Goal: Task Accomplishment & Management: Complete application form

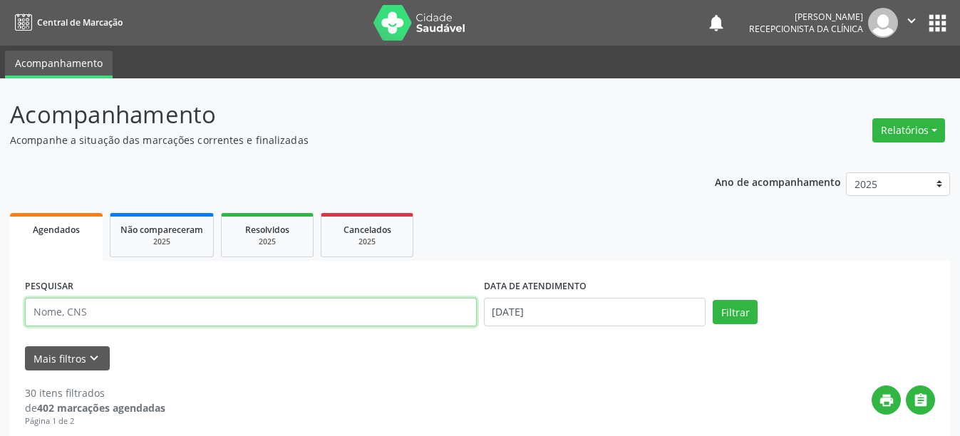
click at [282, 306] on input "text" at bounding box center [251, 312] width 452 height 29
type input "700005844344302"
click at [713, 300] on button "Filtrar" at bounding box center [735, 312] width 45 height 24
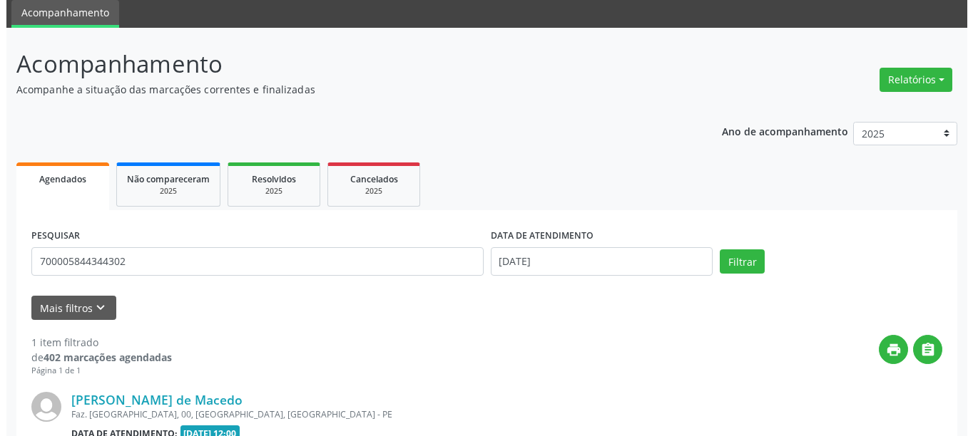
scroll to position [209, 0]
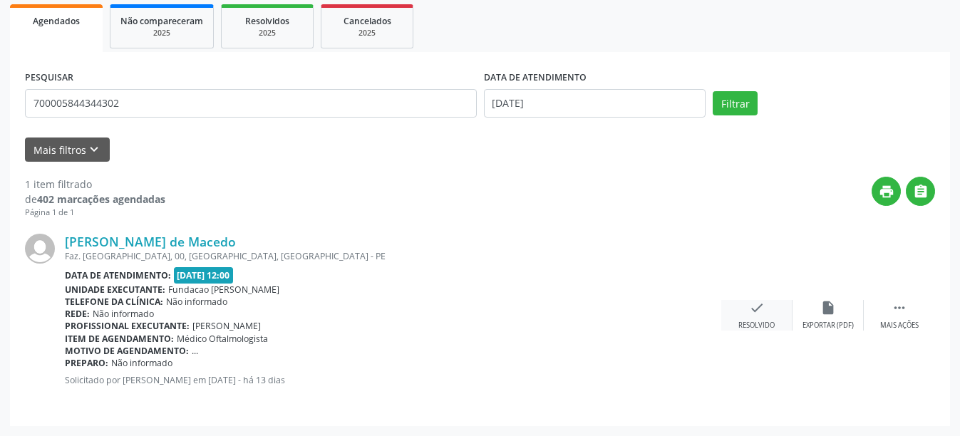
click at [749, 309] on icon "check" at bounding box center [757, 308] width 16 height 16
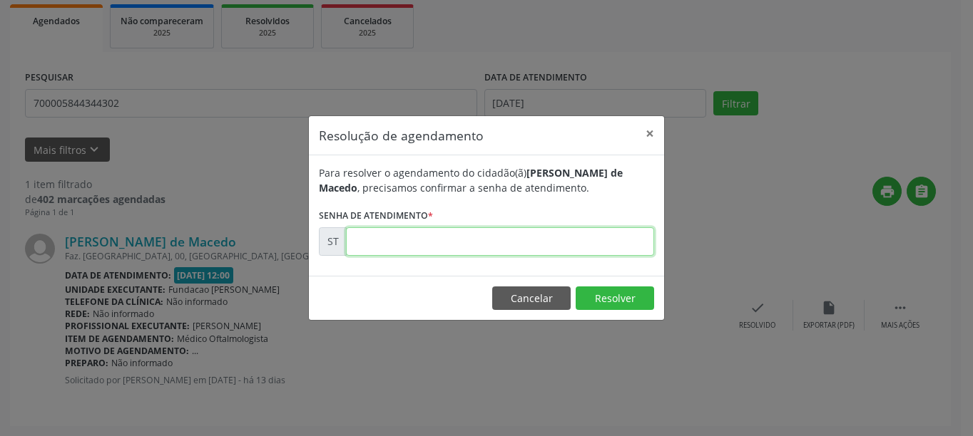
click at [386, 232] on input "text" at bounding box center [500, 241] width 308 height 29
type input "00025969"
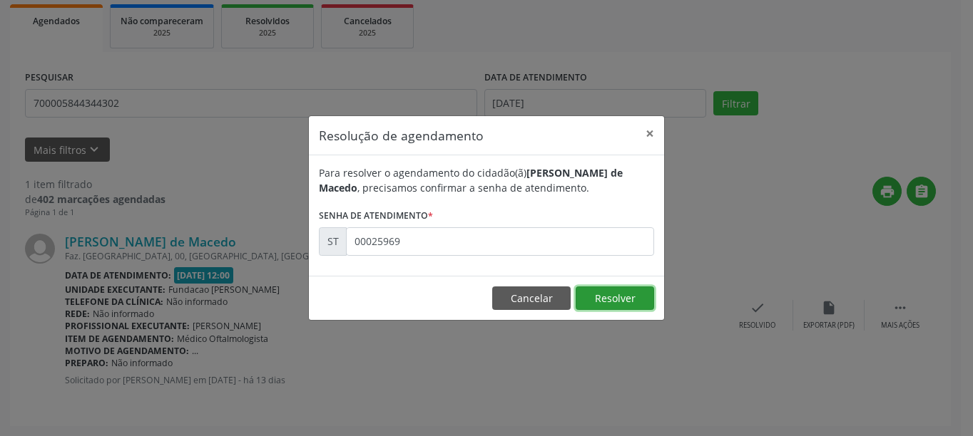
click at [620, 299] on button "Resolver" at bounding box center [614, 299] width 78 height 24
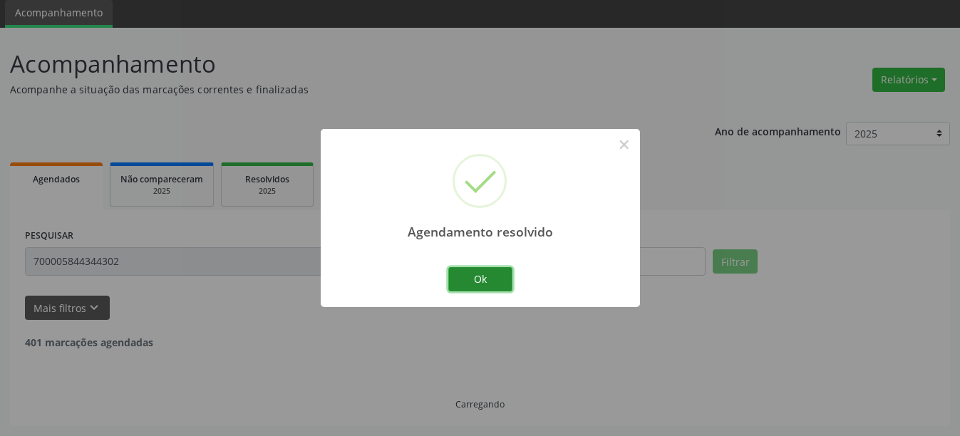
click at [461, 284] on button "Ok" at bounding box center [480, 279] width 64 height 24
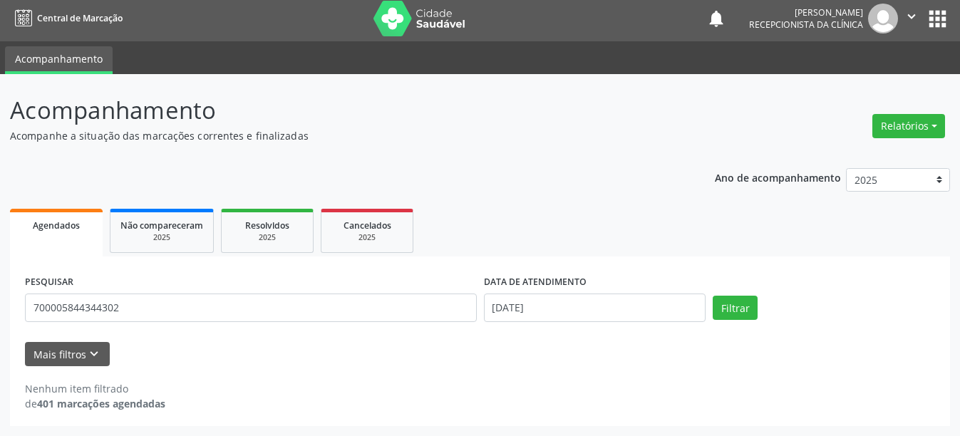
scroll to position [4, 0]
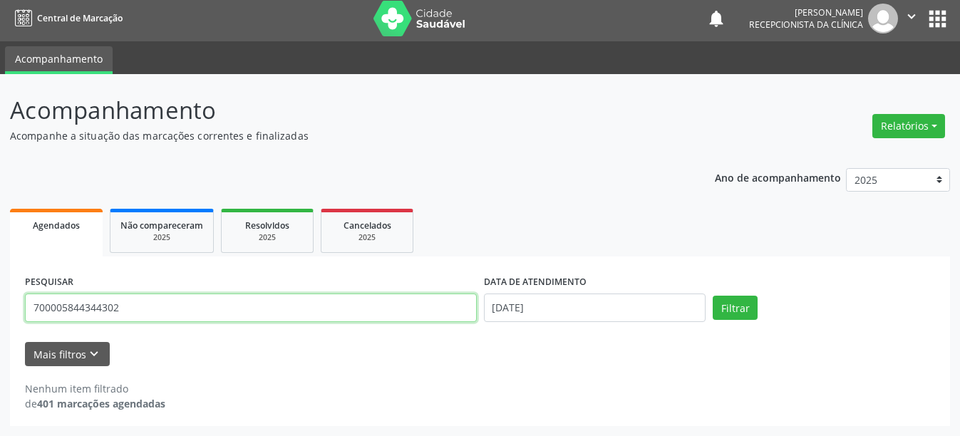
click at [163, 311] on input "700005844344302" at bounding box center [251, 308] width 452 height 29
type input "700605977503066"
click at [713, 296] on button "Filtrar" at bounding box center [735, 308] width 45 height 24
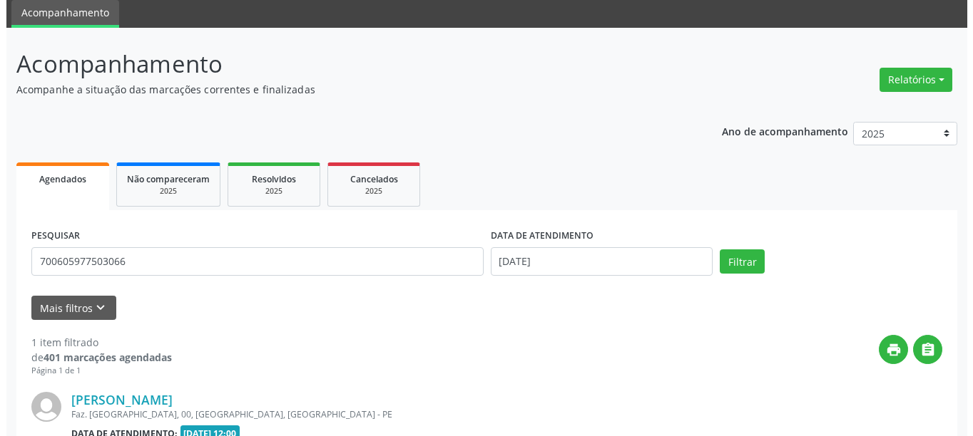
scroll to position [209, 0]
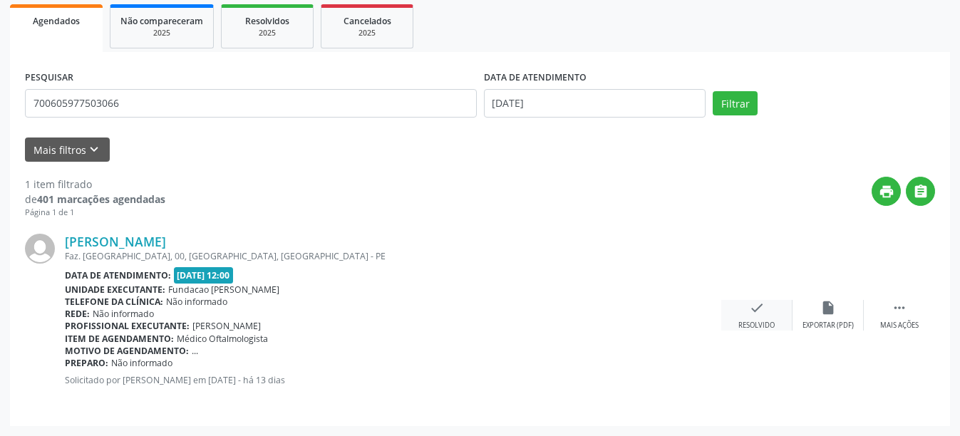
click at [759, 314] on icon "check" at bounding box center [757, 308] width 16 height 16
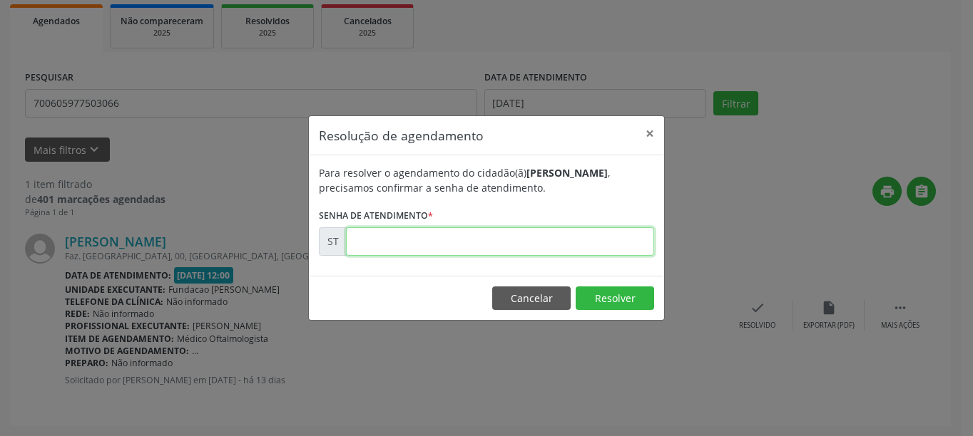
click at [530, 247] on input "text" at bounding box center [500, 241] width 308 height 29
type input "00025972"
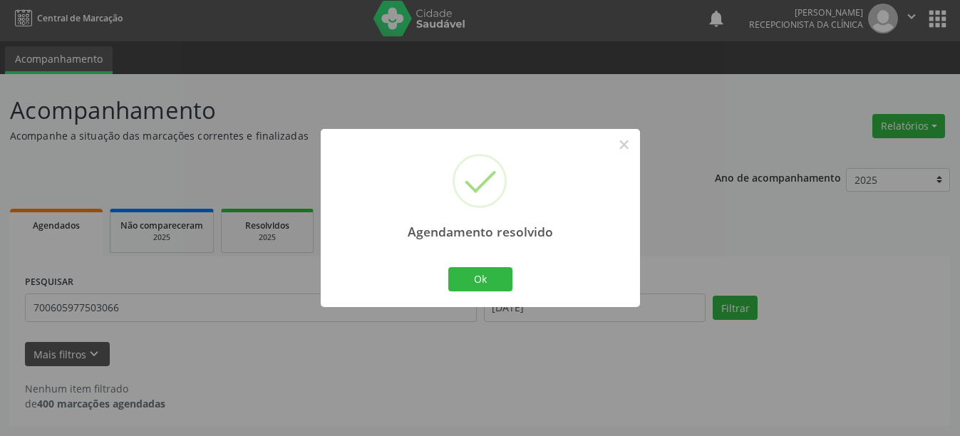
scroll to position [4, 0]
click at [458, 281] on button "Ok" at bounding box center [480, 279] width 64 height 24
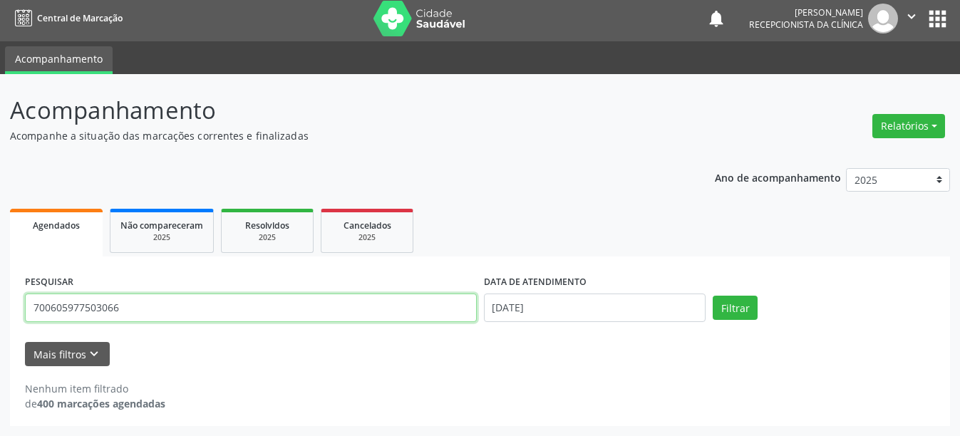
click at [314, 316] on input "700605977503066" at bounding box center [251, 308] width 452 height 29
type input "705605448744117"
click at [713, 296] on button "Filtrar" at bounding box center [735, 308] width 45 height 24
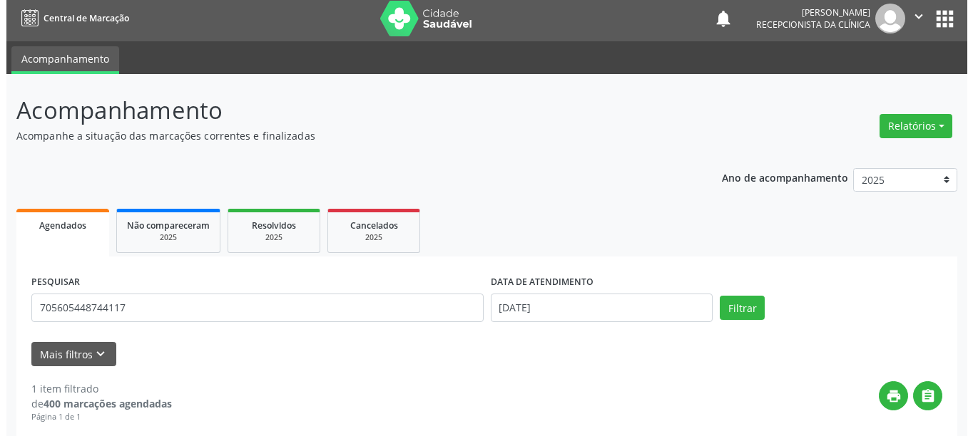
scroll to position [209, 0]
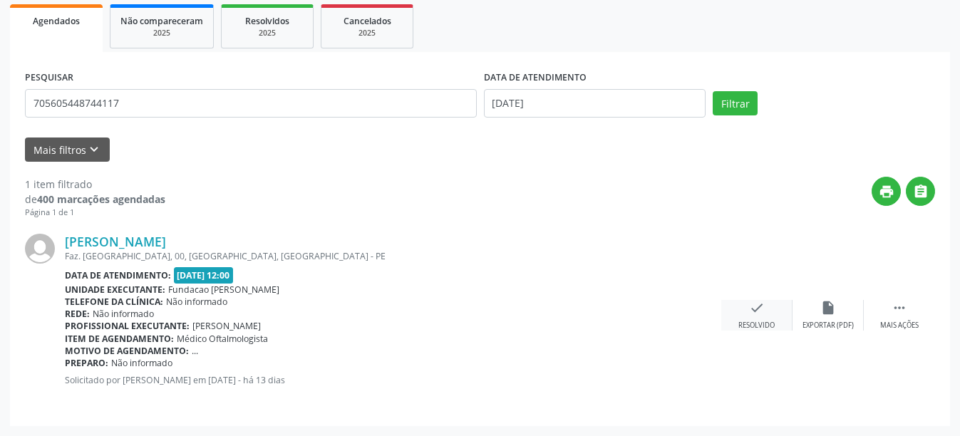
click at [743, 309] on div "check Resolvido" at bounding box center [757, 315] width 71 height 31
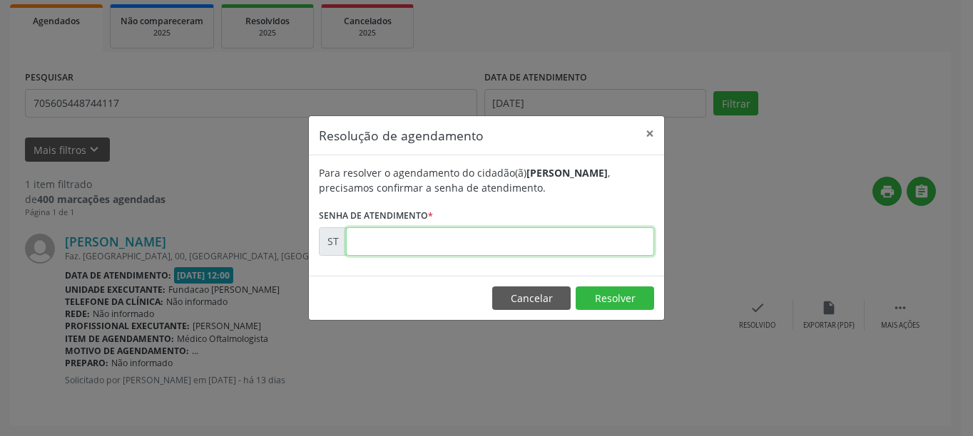
click at [404, 239] on input "text" at bounding box center [500, 241] width 308 height 29
type input "00025977"
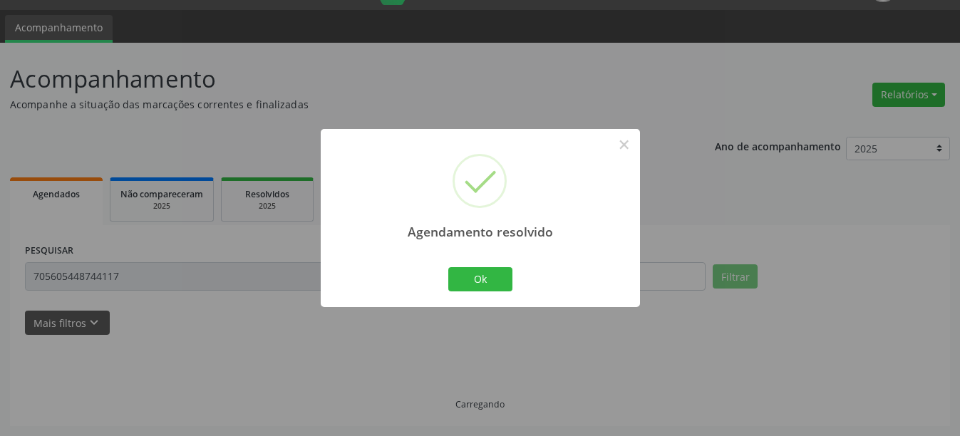
scroll to position [4, 0]
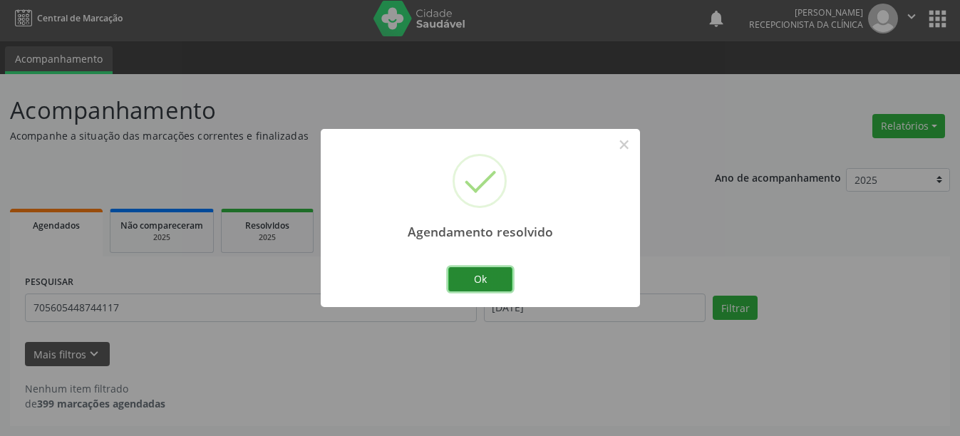
click at [453, 275] on button "Ok" at bounding box center [480, 279] width 64 height 24
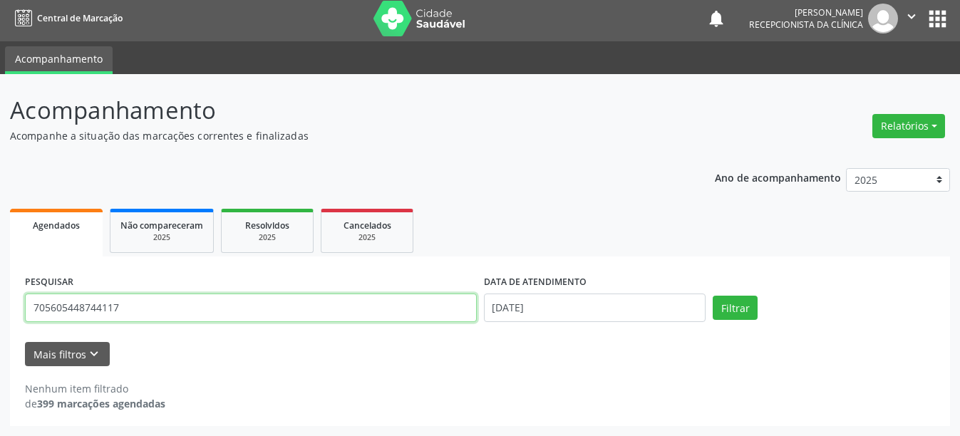
click at [130, 299] on input "705605448744117" at bounding box center [251, 308] width 452 height 29
type input "707402040366677"
click at [713, 296] on button "Filtrar" at bounding box center [735, 308] width 45 height 24
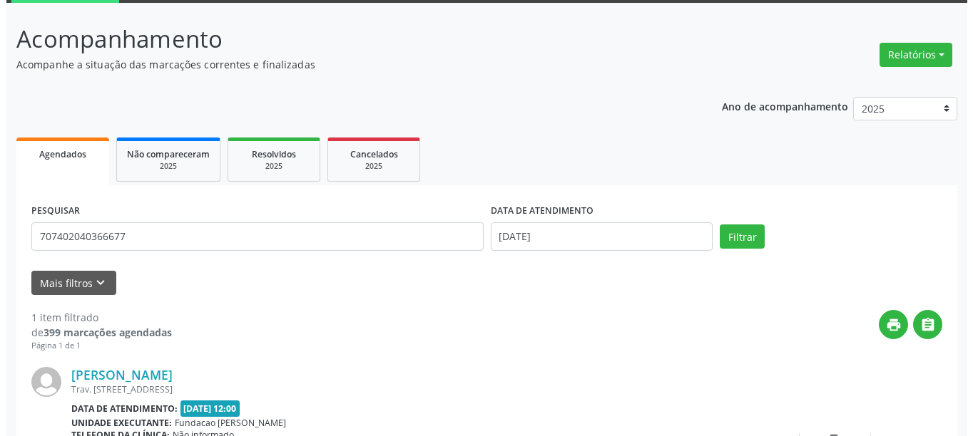
scroll to position [209, 0]
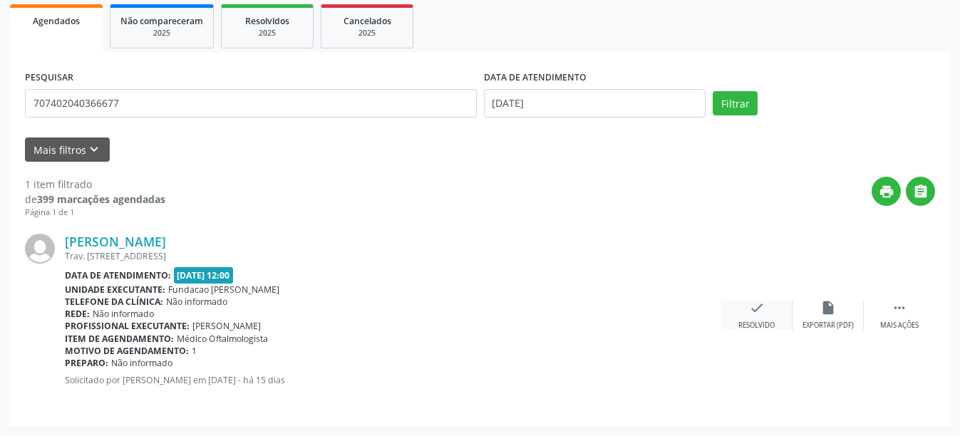
click at [758, 323] on div "Resolvido" at bounding box center [757, 326] width 36 height 10
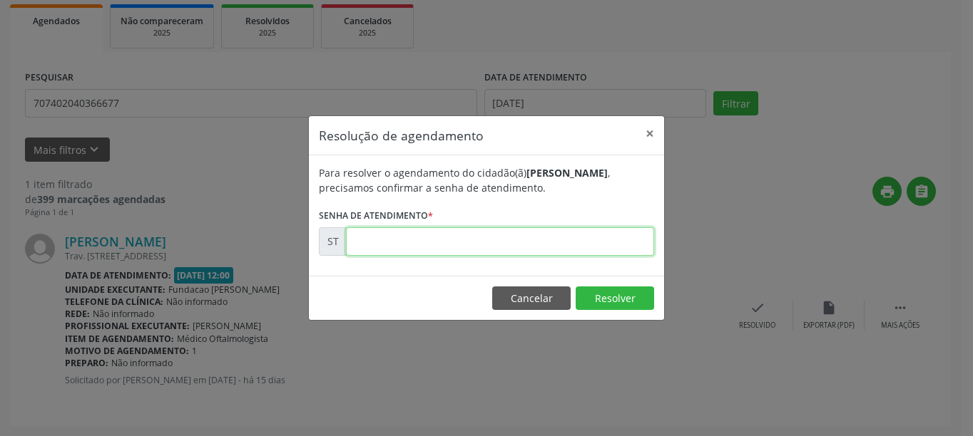
click at [541, 245] on input "text" at bounding box center [500, 241] width 308 height 29
type input "00025148"
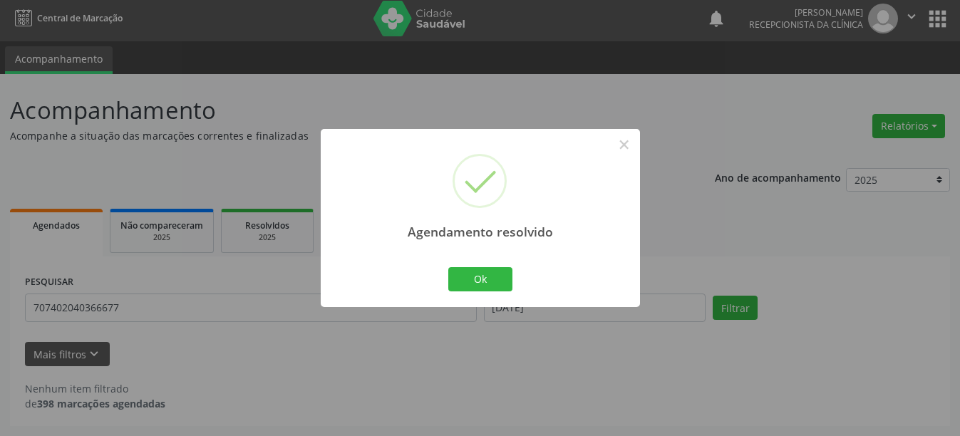
scroll to position [4, 0]
click at [496, 290] on button "Ok" at bounding box center [480, 279] width 64 height 24
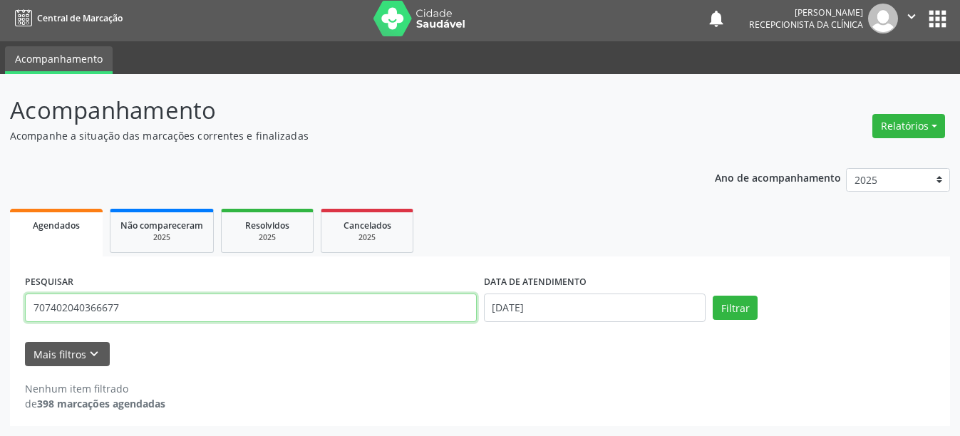
click at [258, 300] on input "707402040366677" at bounding box center [251, 308] width 452 height 29
type input "[CREDIT_CARD_NUMBER]"
click at [713, 296] on button "Filtrar" at bounding box center [735, 308] width 45 height 24
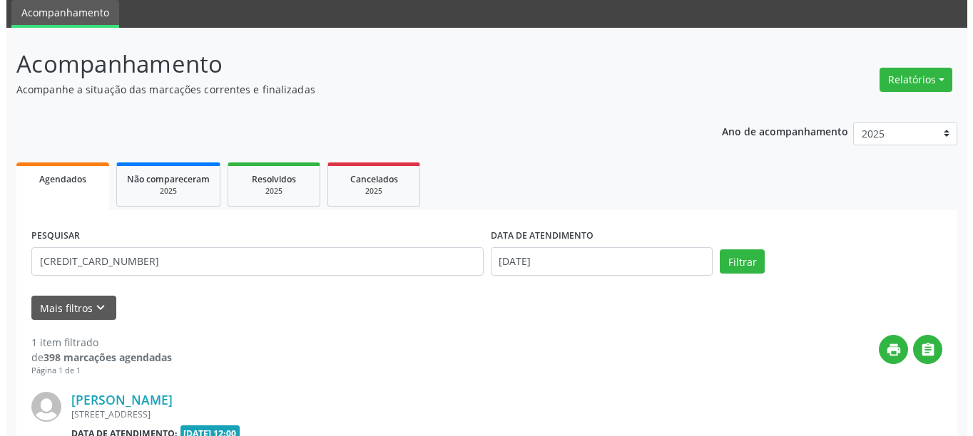
scroll to position [209, 0]
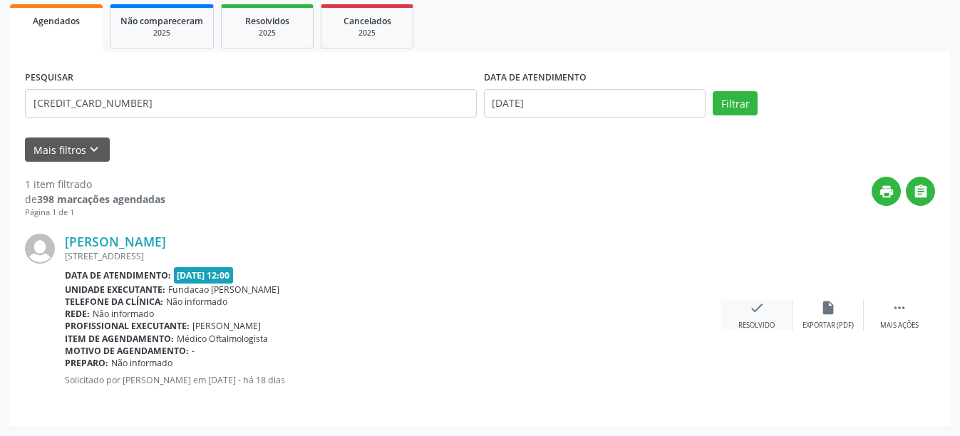
click at [746, 308] on div "check Resolvido" at bounding box center [757, 315] width 71 height 31
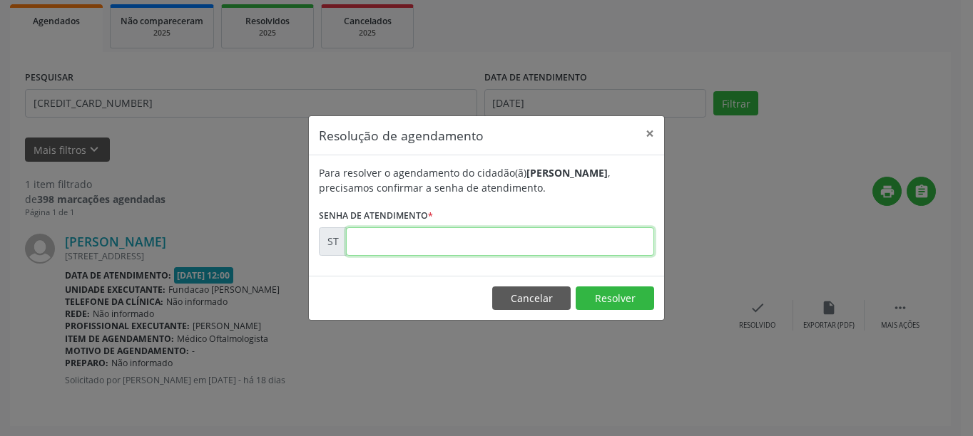
click at [391, 247] on input "text" at bounding box center [500, 241] width 308 height 29
type input "00024142"
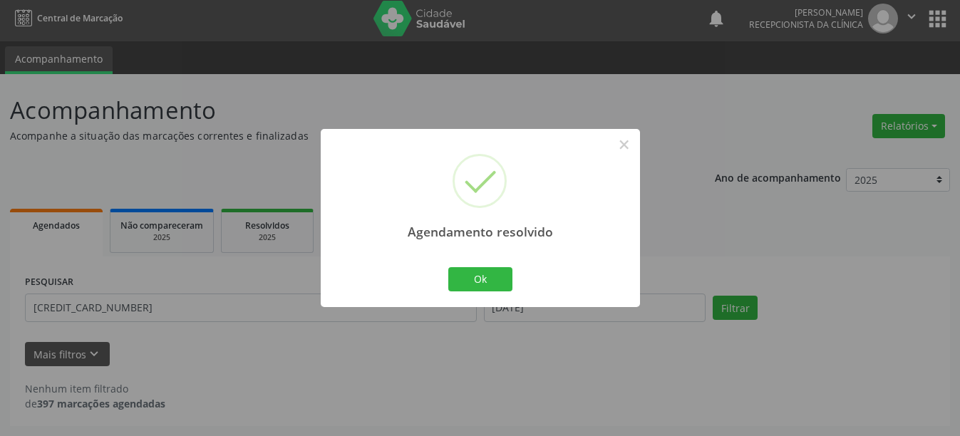
scroll to position [4, 0]
click at [473, 279] on button "Ok" at bounding box center [480, 279] width 64 height 24
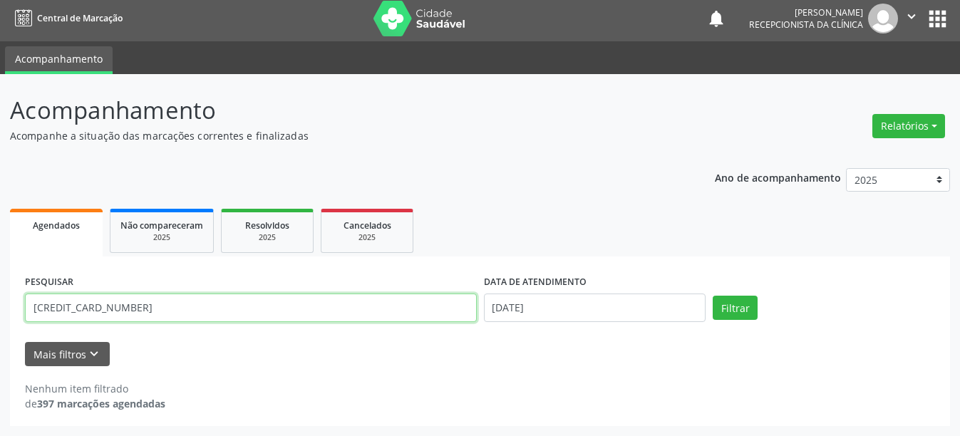
click at [154, 313] on input "[CREDIT_CARD_NUMBER]" at bounding box center [251, 308] width 452 height 29
type input "702400506002621"
click at [713, 296] on button "Filtrar" at bounding box center [735, 308] width 45 height 24
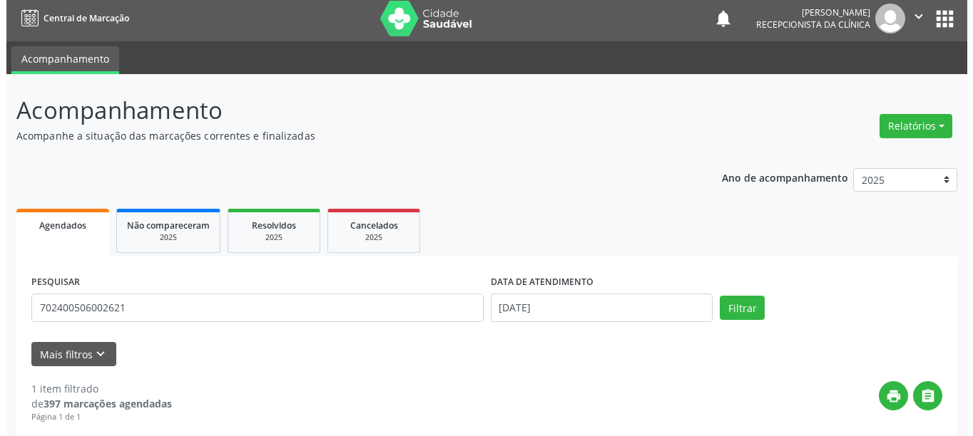
scroll to position [209, 0]
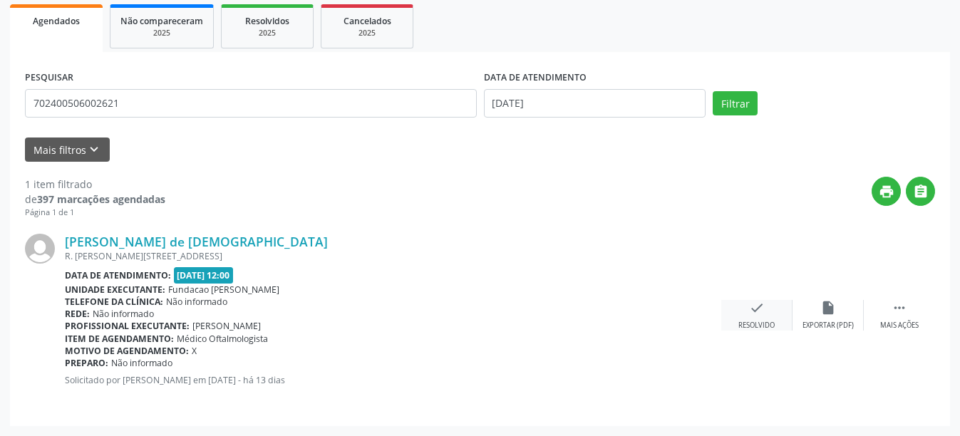
click at [747, 316] on div "check Resolvido" at bounding box center [757, 315] width 71 height 31
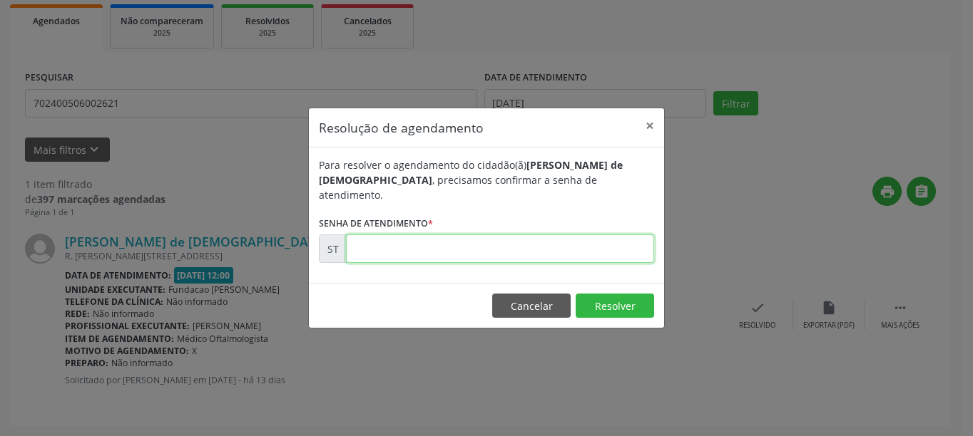
click at [421, 245] on input "text" at bounding box center [500, 249] width 308 height 29
type input "00025989"
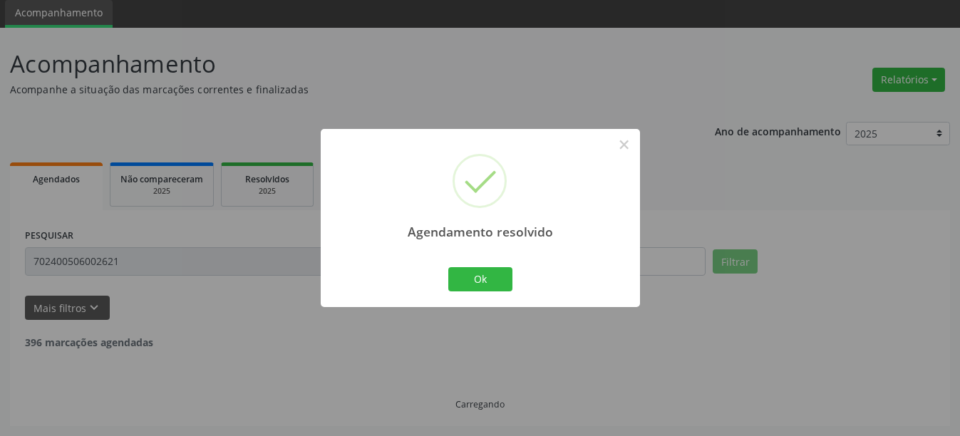
scroll to position [4, 0]
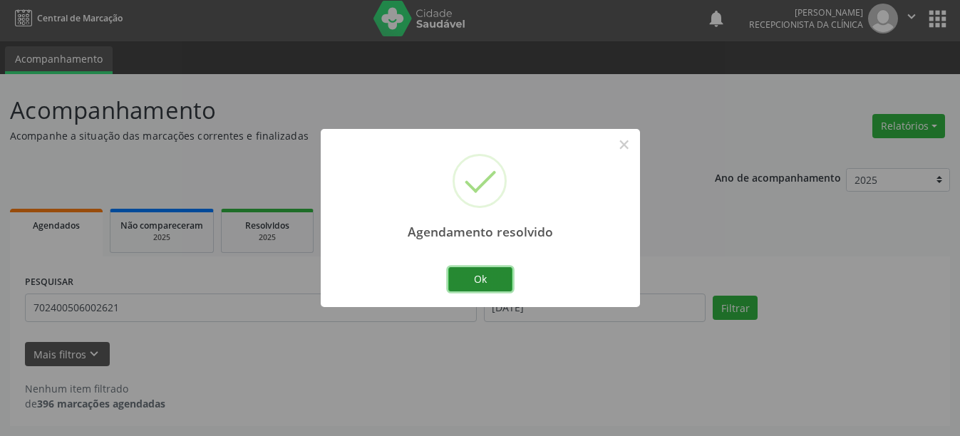
click at [497, 277] on button "Ok" at bounding box center [480, 279] width 64 height 24
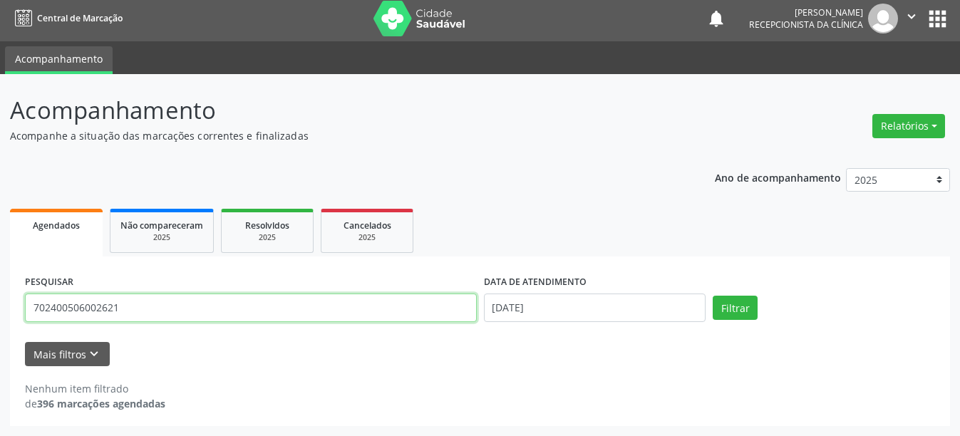
click at [225, 317] on input "702400506002621" at bounding box center [251, 308] width 452 height 29
type input "701808254866479"
click at [713, 296] on button "Filtrar" at bounding box center [735, 308] width 45 height 24
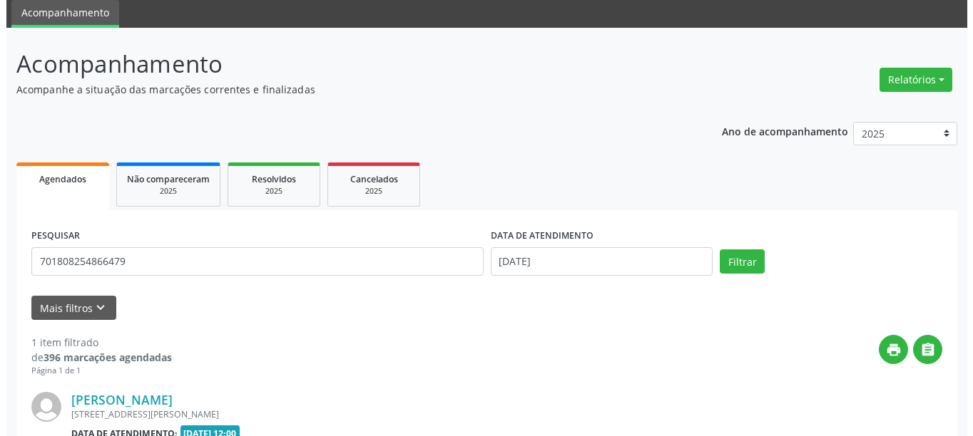
scroll to position [209, 0]
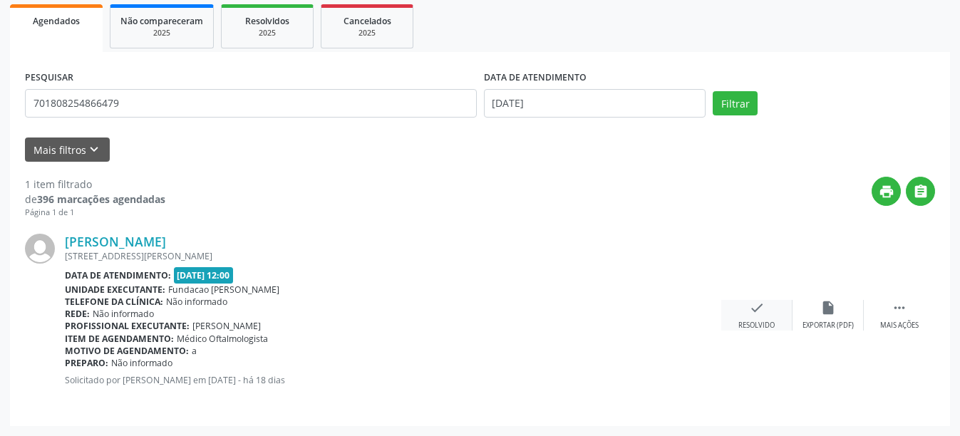
click at [752, 318] on div "check Resolvido" at bounding box center [757, 315] width 71 height 31
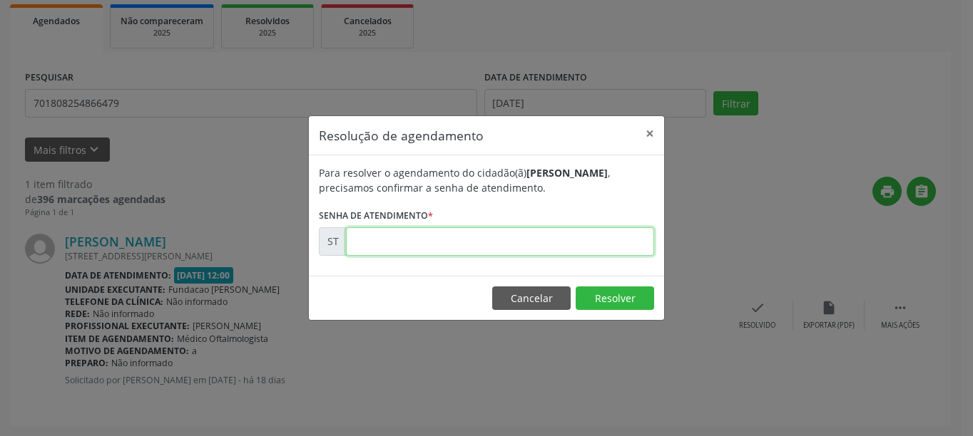
click at [414, 232] on input "text" at bounding box center [500, 241] width 308 height 29
type input "00023985"
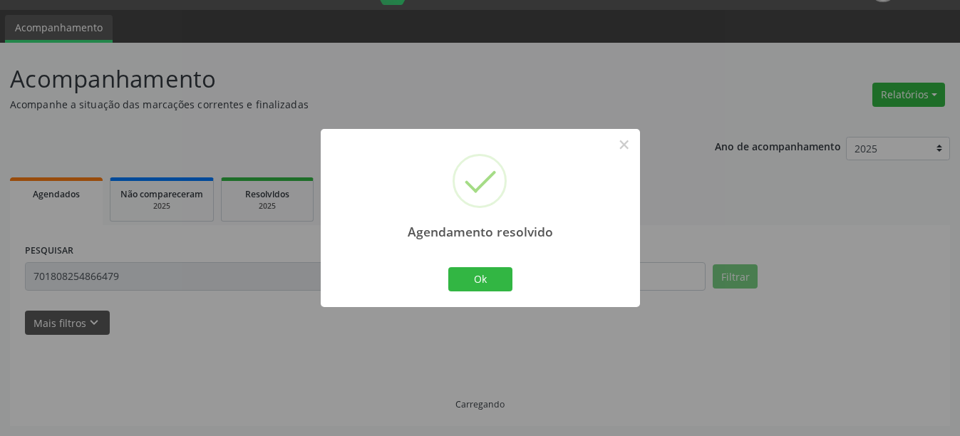
scroll to position [4, 0]
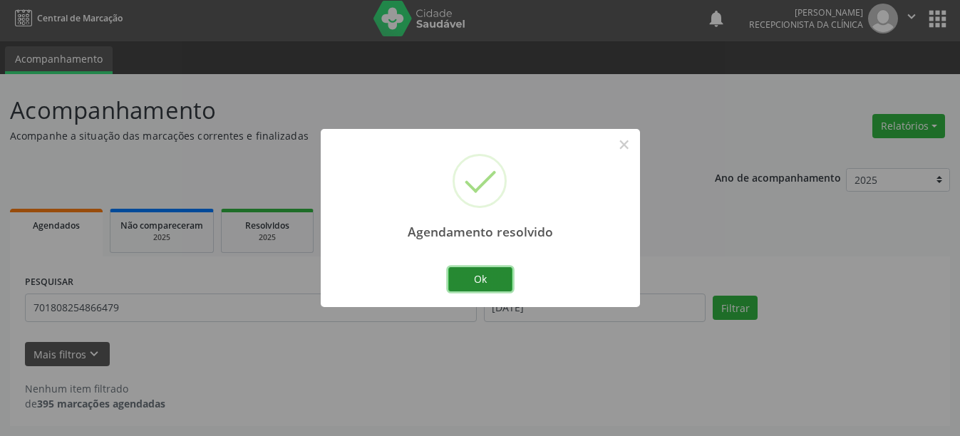
click at [496, 287] on button "Ok" at bounding box center [480, 279] width 64 height 24
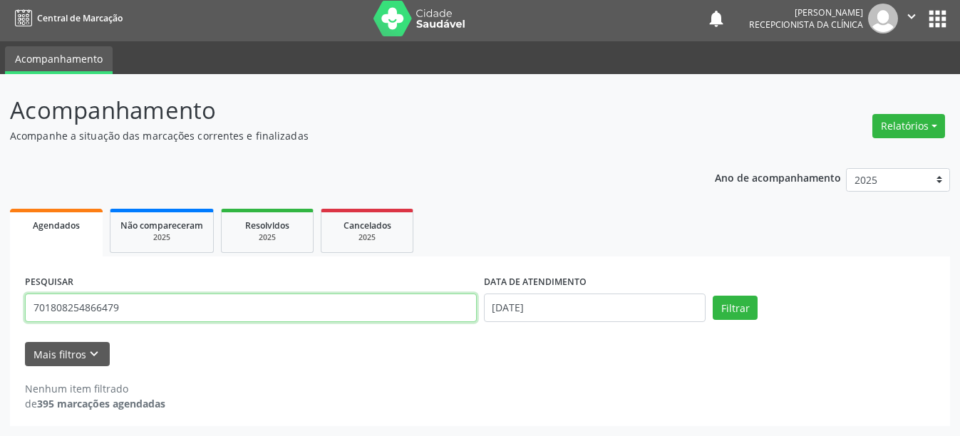
click at [176, 316] on input "701808254866479" at bounding box center [251, 308] width 452 height 29
type input "704103272535280"
click at [713, 296] on button "Filtrar" at bounding box center [735, 308] width 45 height 24
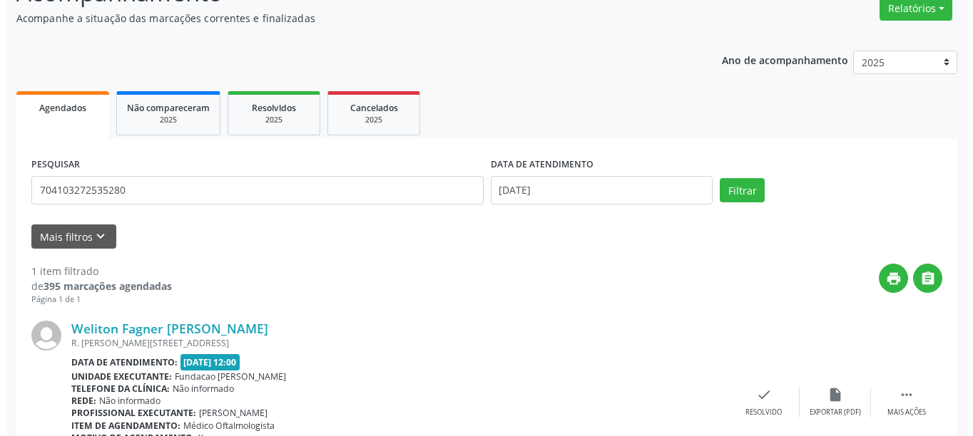
scroll to position [209, 0]
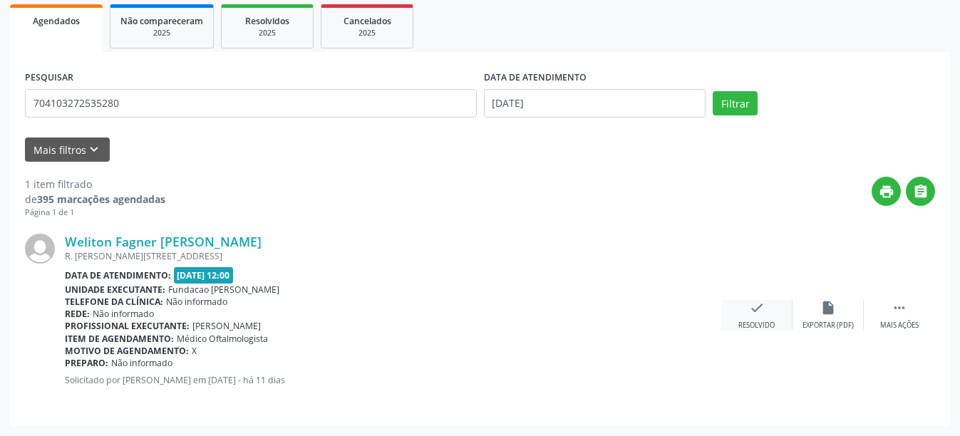
click at [748, 312] on div "check Resolvido" at bounding box center [757, 315] width 71 height 31
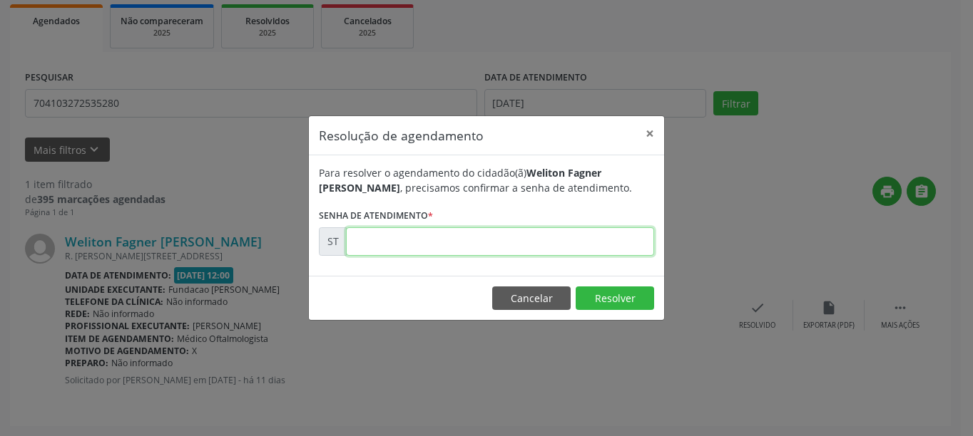
click at [459, 237] on input "text" at bounding box center [500, 241] width 308 height 29
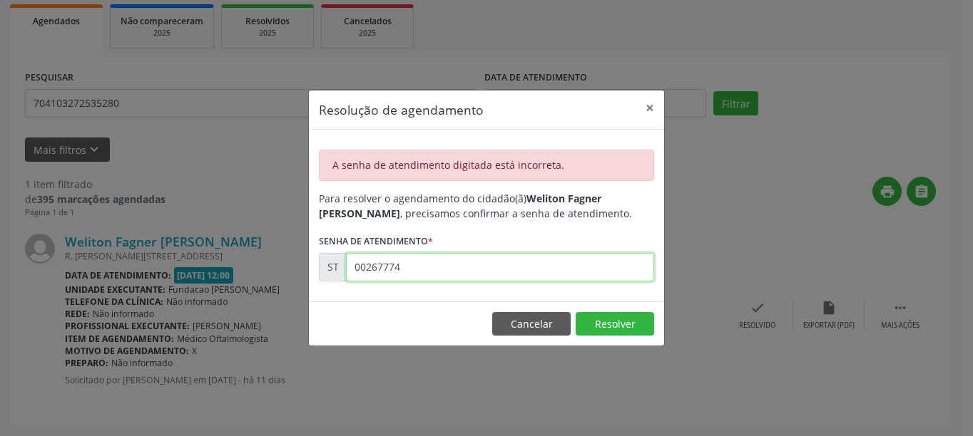
click at [401, 270] on input "00267774" at bounding box center [500, 267] width 308 height 29
type input "00026774"
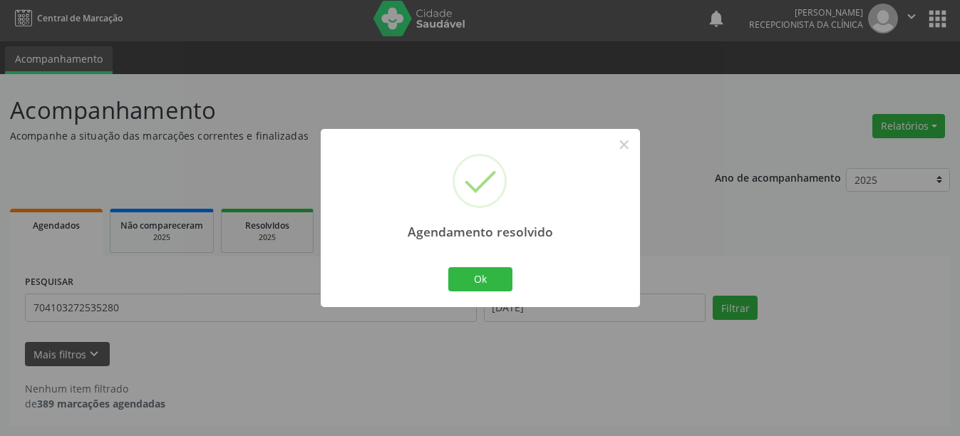
scroll to position [4, 0]
click at [468, 284] on button "Ok" at bounding box center [480, 279] width 64 height 24
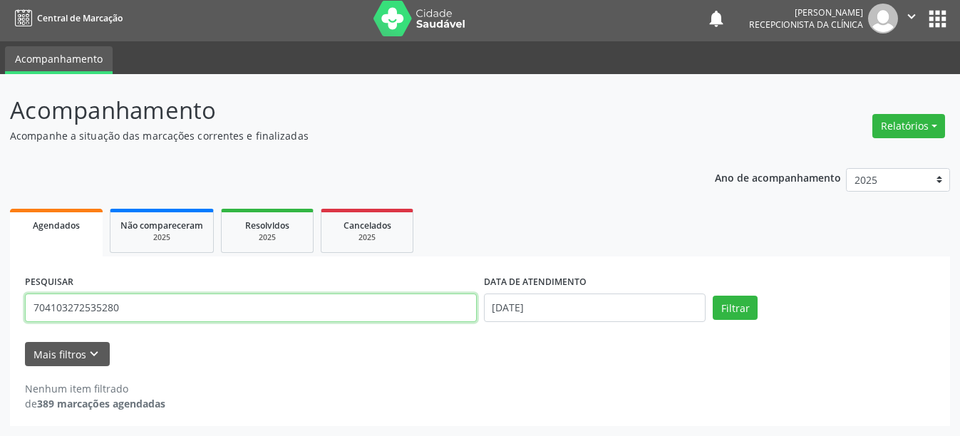
click at [159, 305] on input "704103272535280" at bounding box center [251, 308] width 452 height 29
type input "702806613045660"
click at [713, 296] on button "Filtrar" at bounding box center [735, 308] width 45 height 24
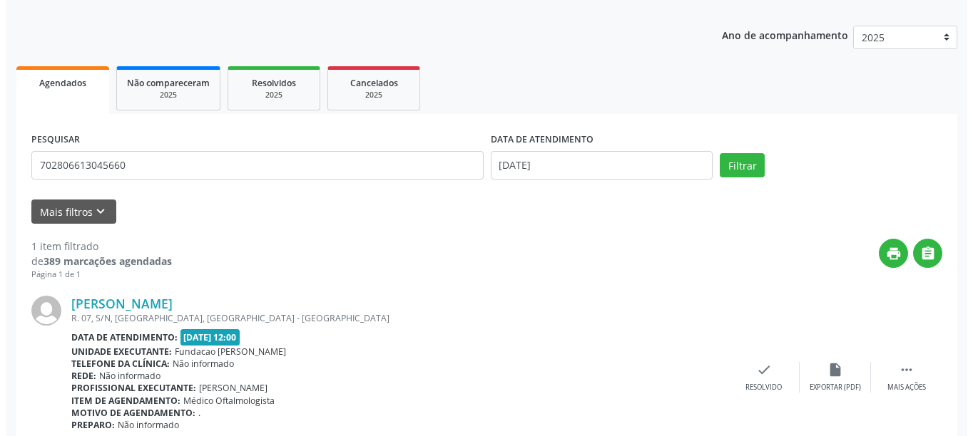
scroll to position [209, 0]
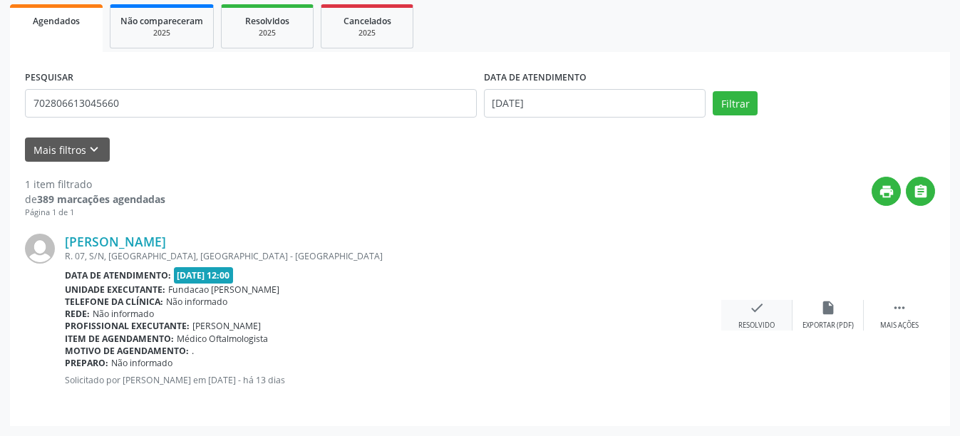
click at [749, 311] on icon "check" at bounding box center [757, 308] width 16 height 16
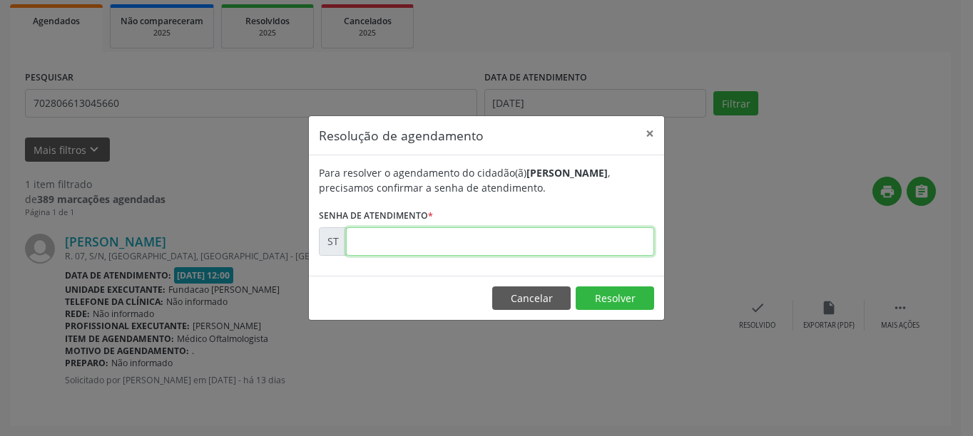
click at [409, 235] on input "text" at bounding box center [500, 241] width 308 height 29
type input "00025937"
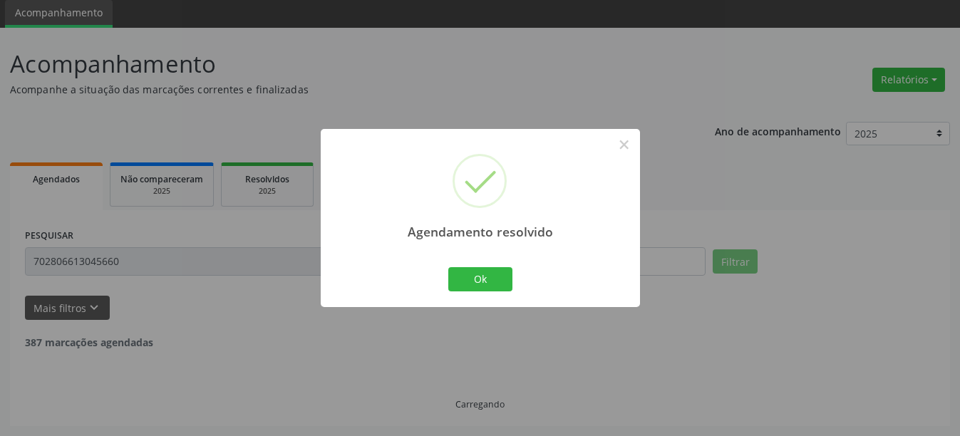
scroll to position [4, 0]
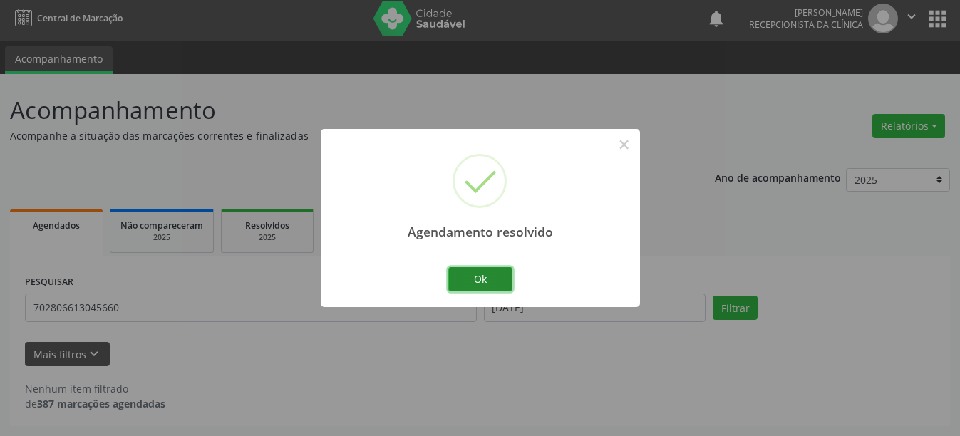
click at [473, 279] on button "Ok" at bounding box center [480, 279] width 64 height 24
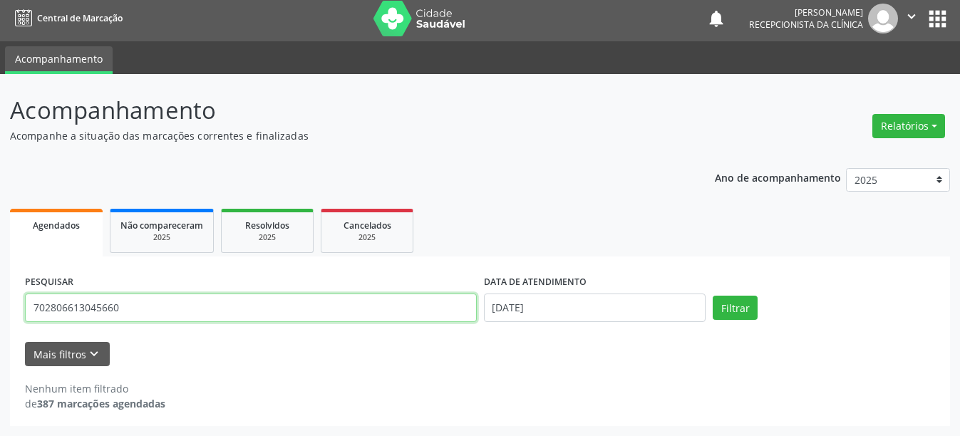
click at [294, 303] on input "702806613045660" at bounding box center [251, 308] width 452 height 29
type input "700804467715689"
click at [713, 296] on button "Filtrar" at bounding box center [735, 308] width 45 height 24
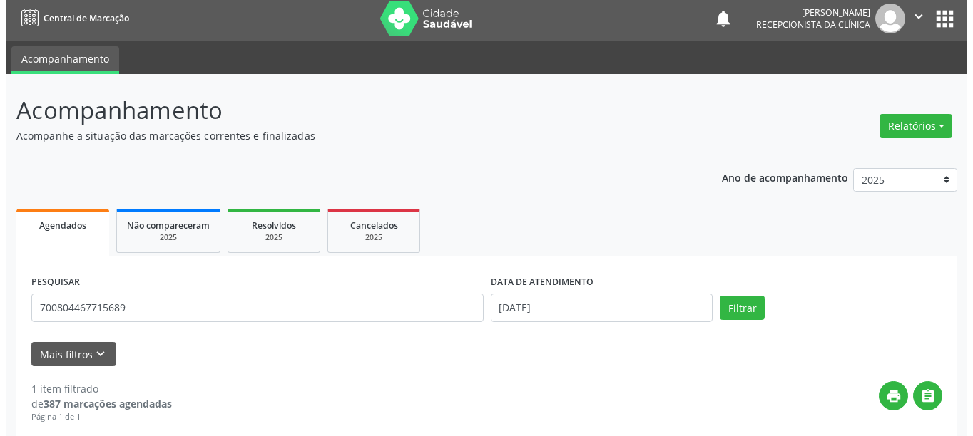
scroll to position [209, 0]
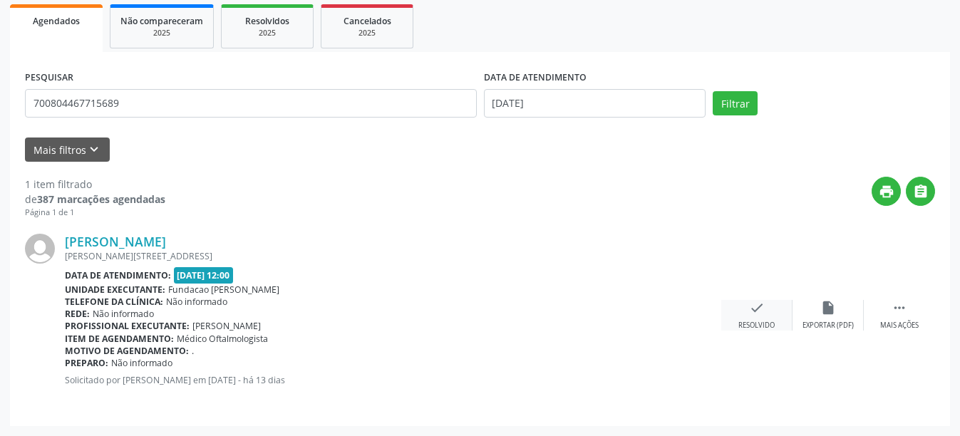
click at [772, 317] on div "check Resolvido" at bounding box center [757, 315] width 71 height 31
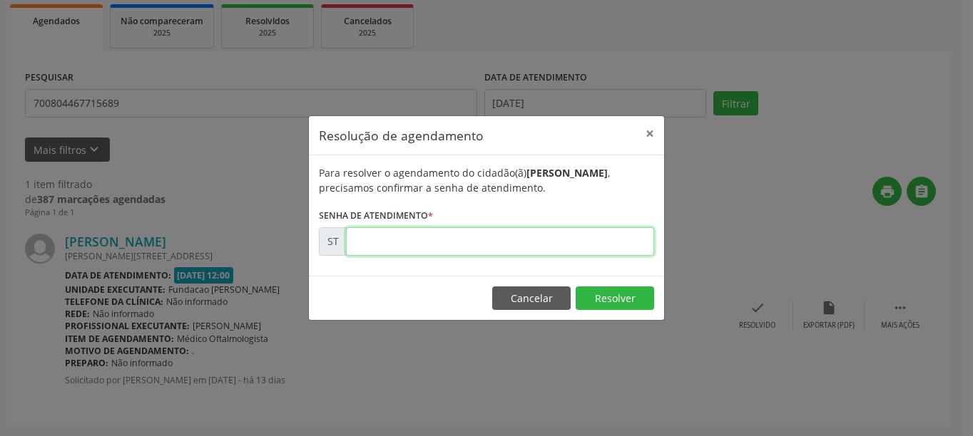
click at [439, 235] on input "text" at bounding box center [500, 241] width 308 height 29
type input "00025932"
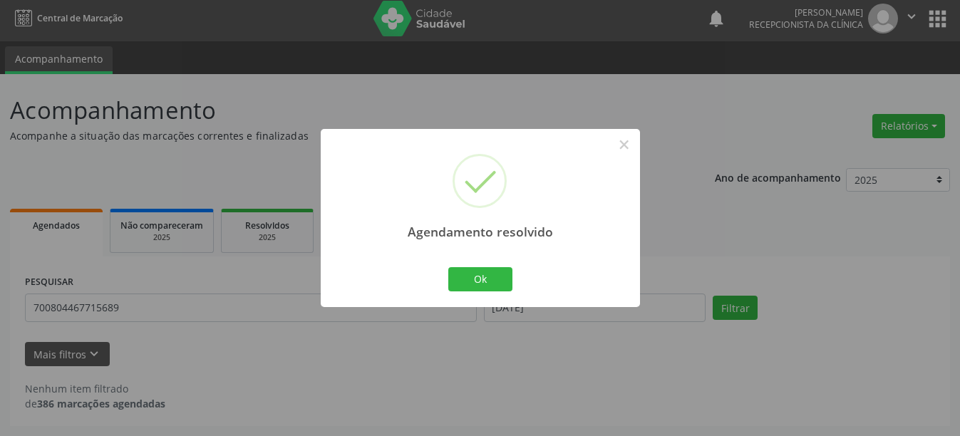
scroll to position [4, 0]
click at [488, 276] on button "Ok" at bounding box center [480, 279] width 64 height 24
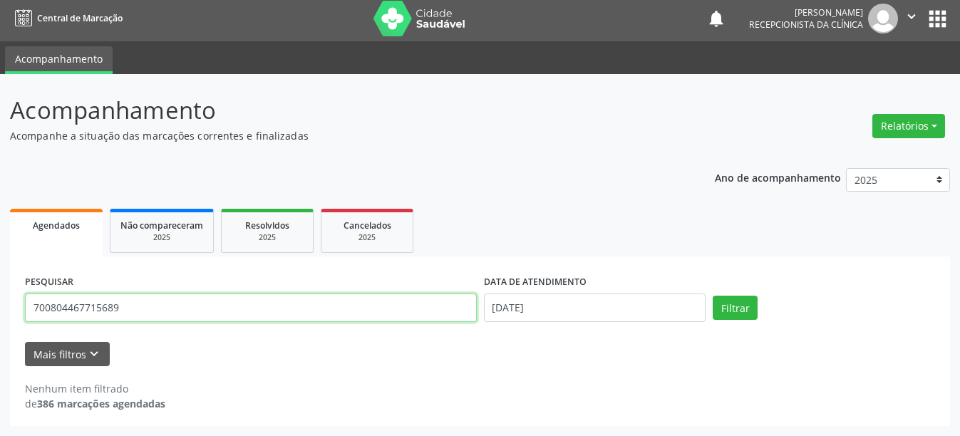
click at [263, 317] on input "700804467715689" at bounding box center [251, 308] width 452 height 29
click at [262, 317] on input "700804467715689" at bounding box center [251, 308] width 452 height 29
click at [76, 294] on input "text" at bounding box center [251, 308] width 452 height 29
type input "164260995710008"
click at [713, 296] on button "Filtrar" at bounding box center [735, 308] width 45 height 24
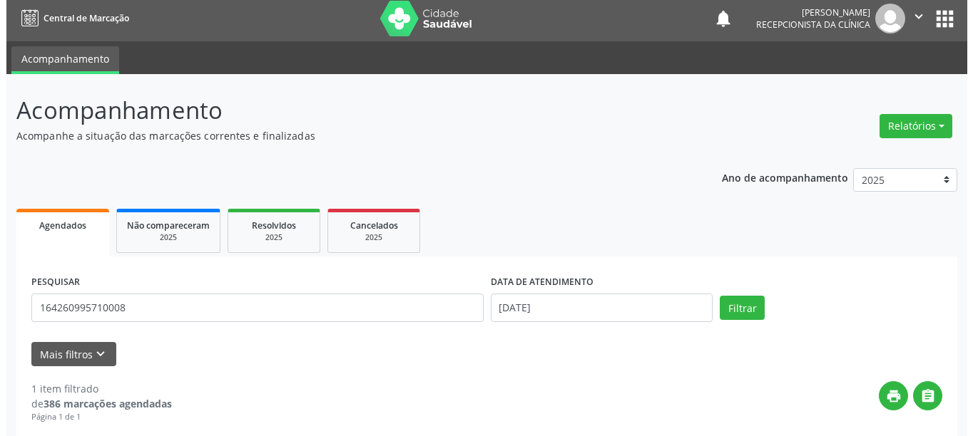
scroll to position [147, 0]
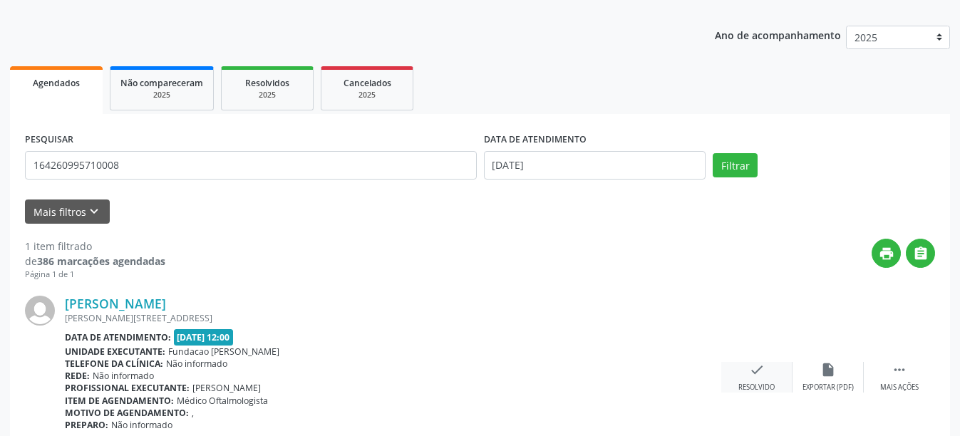
click at [780, 372] on div "check Resolvido" at bounding box center [757, 377] width 71 height 31
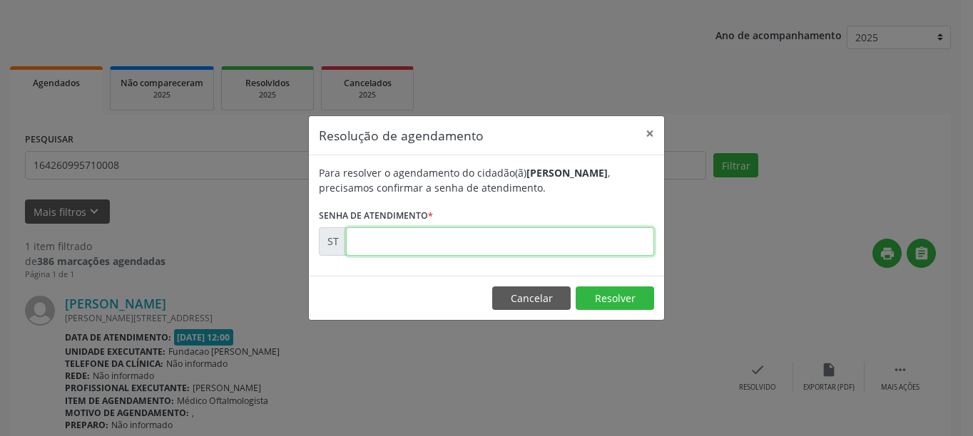
click at [452, 243] on input "text" at bounding box center [500, 241] width 308 height 29
click at [419, 245] on input "text" at bounding box center [500, 241] width 308 height 29
type input "00024013"
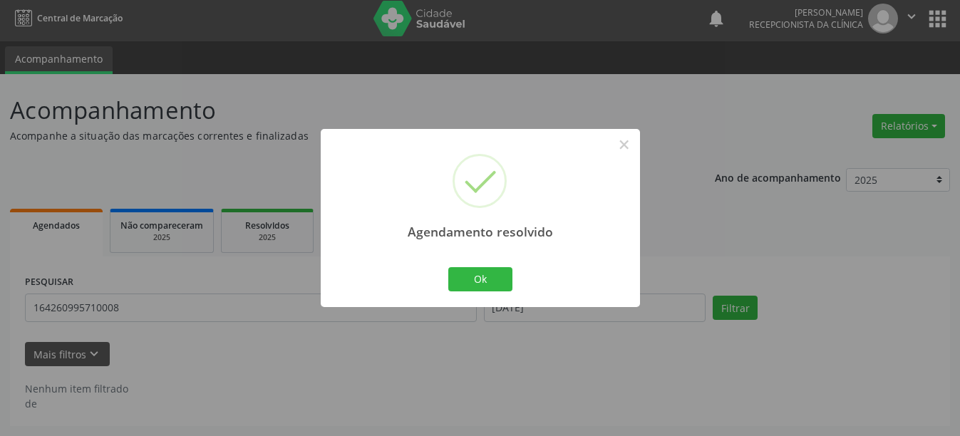
scroll to position [4, 0]
click at [107, 325] on div "Agendamento resolvido × Ok Cancel" at bounding box center [480, 218] width 960 height 436
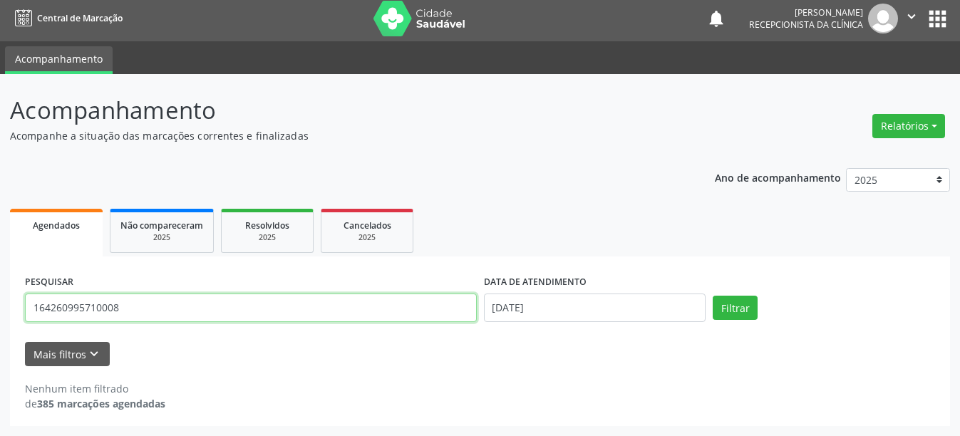
click at [240, 314] on input "164260995710008" at bounding box center [251, 308] width 452 height 29
type input "707609200825997"
click at [713, 296] on button "Filtrar" at bounding box center [735, 308] width 45 height 24
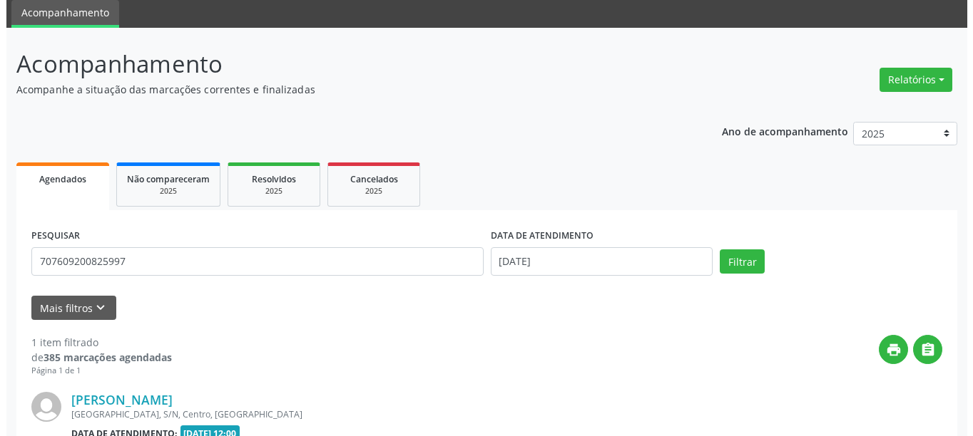
scroll to position [209, 0]
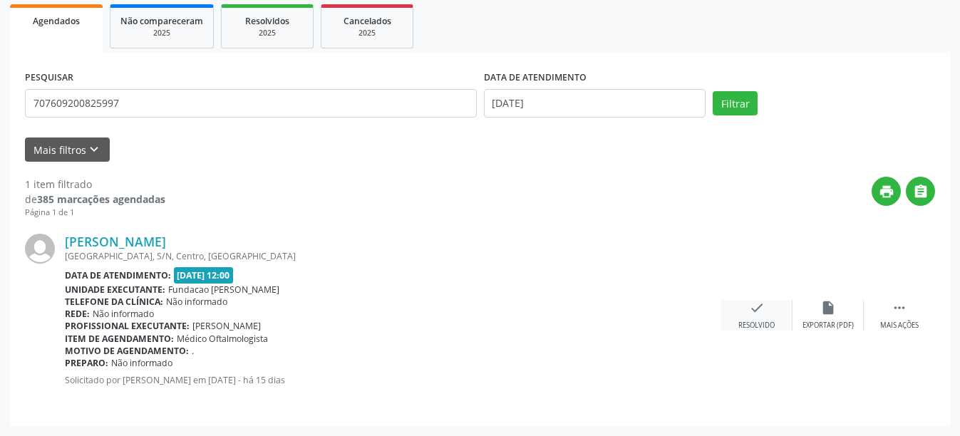
click at [752, 306] on icon "check" at bounding box center [757, 308] width 16 height 16
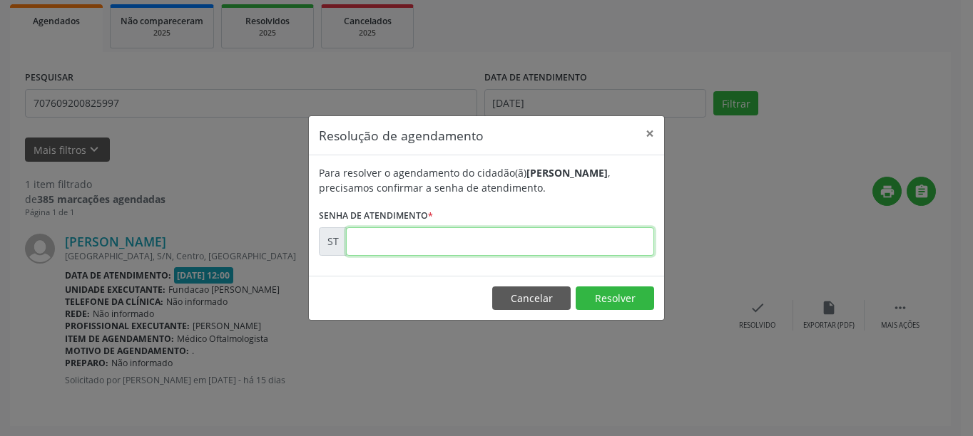
click at [458, 241] on input "text" at bounding box center [500, 241] width 308 height 29
type input "00025186"
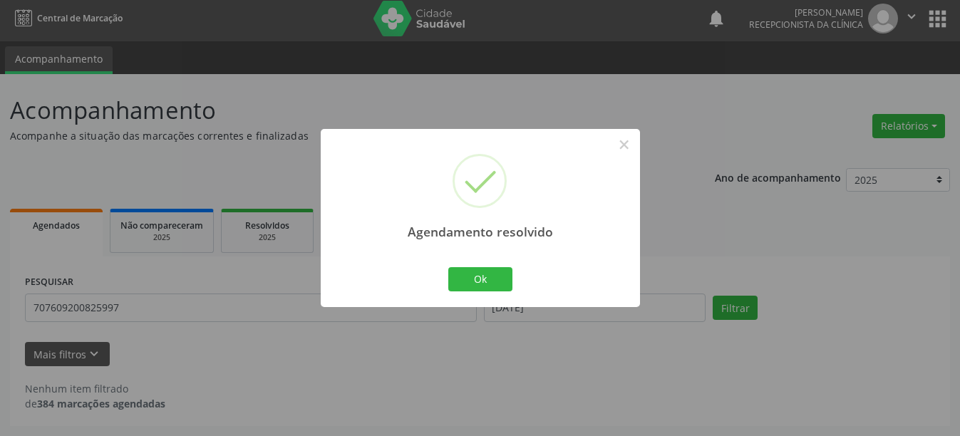
scroll to position [0, 0]
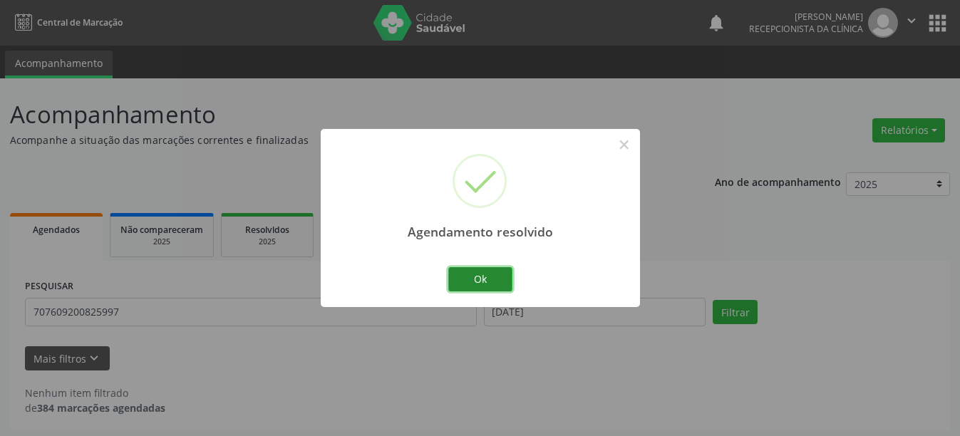
click at [478, 290] on button "Ok" at bounding box center [480, 279] width 64 height 24
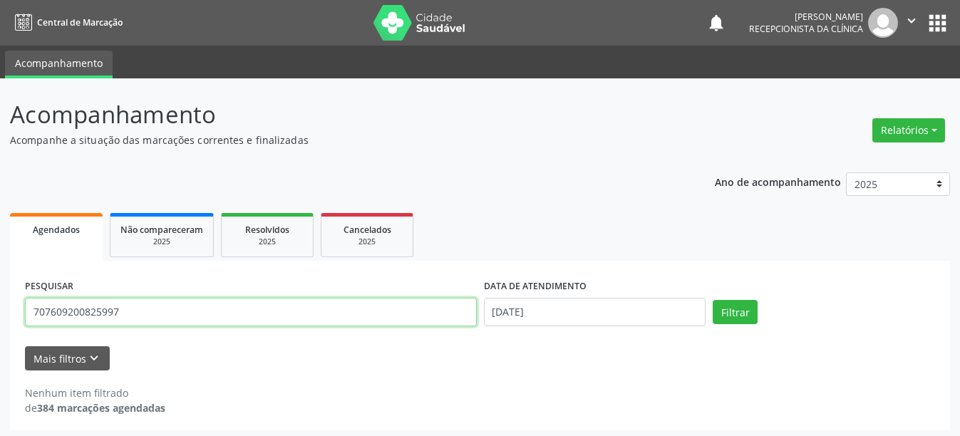
click at [282, 309] on input "707609200825997" at bounding box center [251, 312] width 452 height 29
type input "898004871933174"
click at [713, 300] on button "Filtrar" at bounding box center [735, 312] width 45 height 24
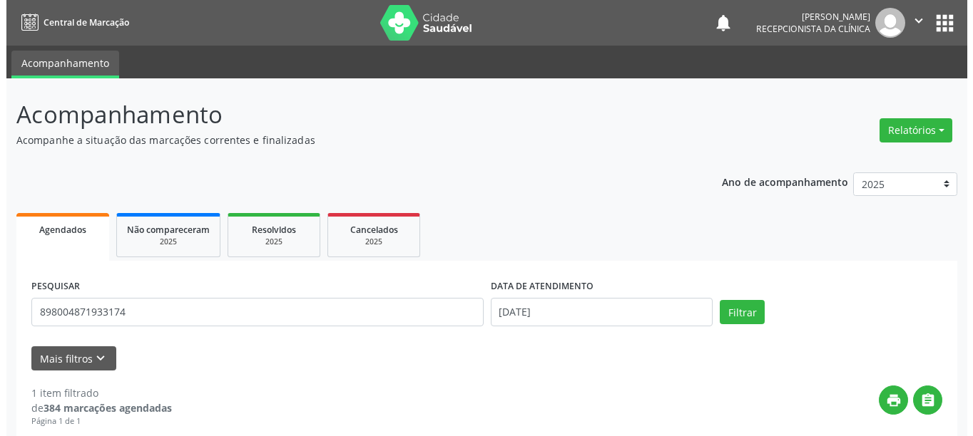
scroll to position [209, 0]
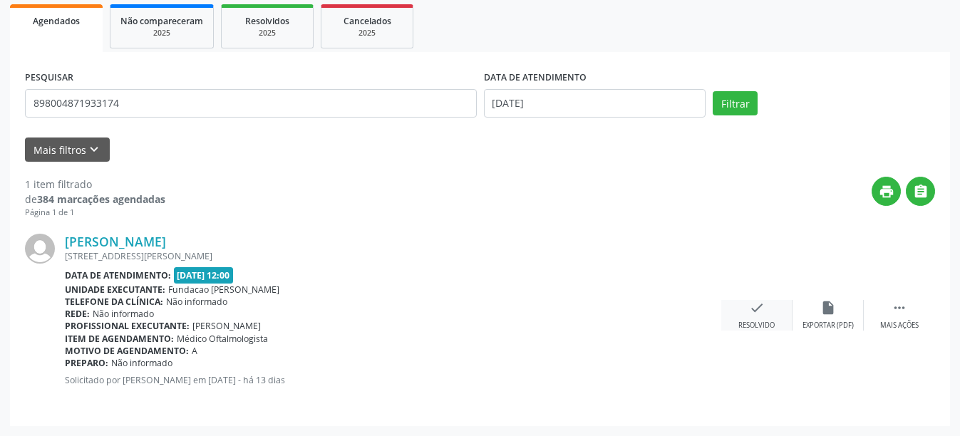
click at [746, 302] on div "check Resolvido" at bounding box center [757, 315] width 71 height 31
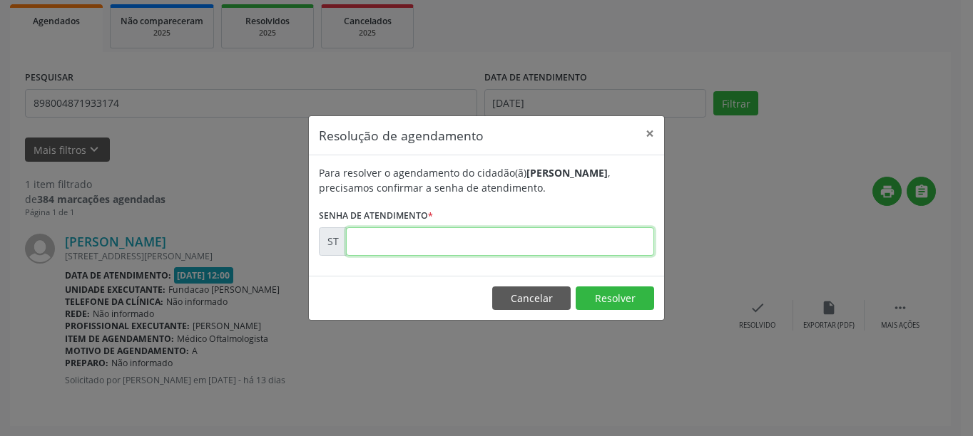
click at [463, 250] on input "text" at bounding box center [500, 241] width 308 height 29
type input "00025931"
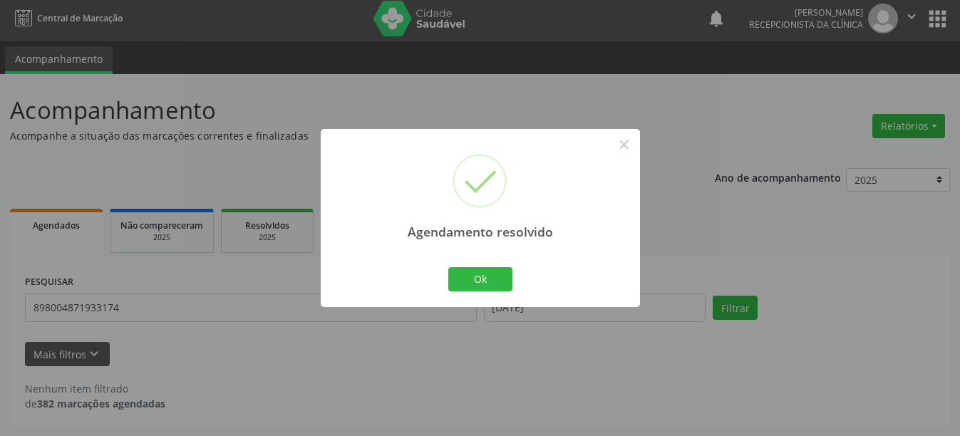
scroll to position [4, 0]
click at [468, 285] on button "Ok" at bounding box center [480, 279] width 64 height 24
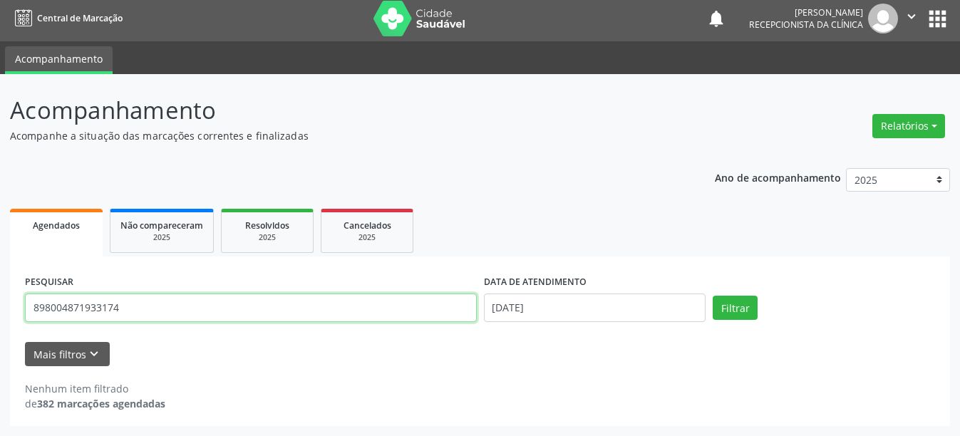
click at [148, 314] on input "898004871933174" at bounding box center [251, 308] width 452 height 29
type input "702607251850147"
click at [713, 296] on button "Filtrar" at bounding box center [735, 308] width 45 height 24
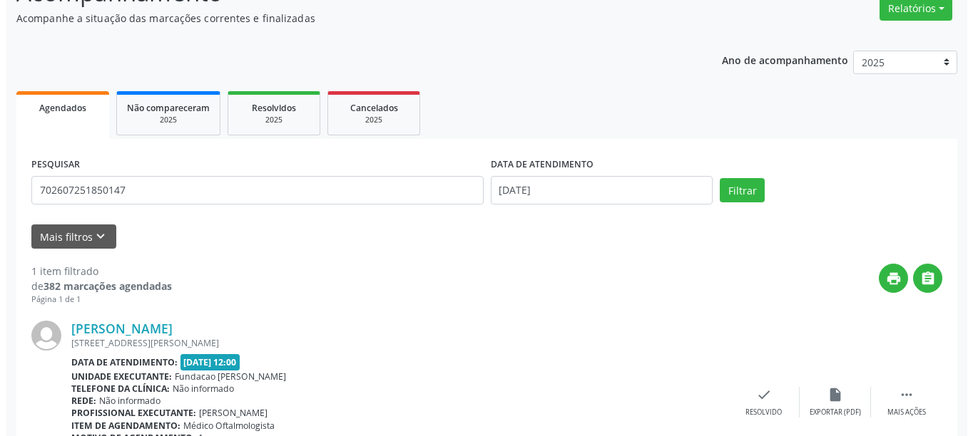
scroll to position [193, 0]
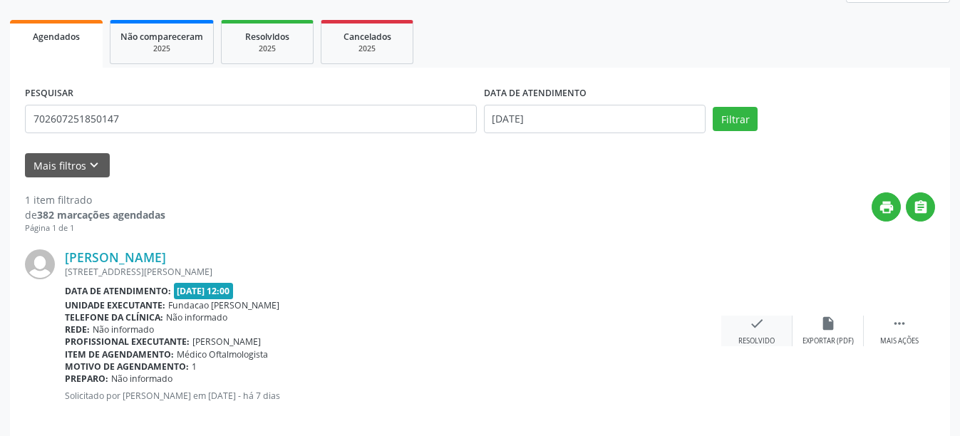
click at [766, 319] on div "check Resolvido" at bounding box center [757, 331] width 71 height 31
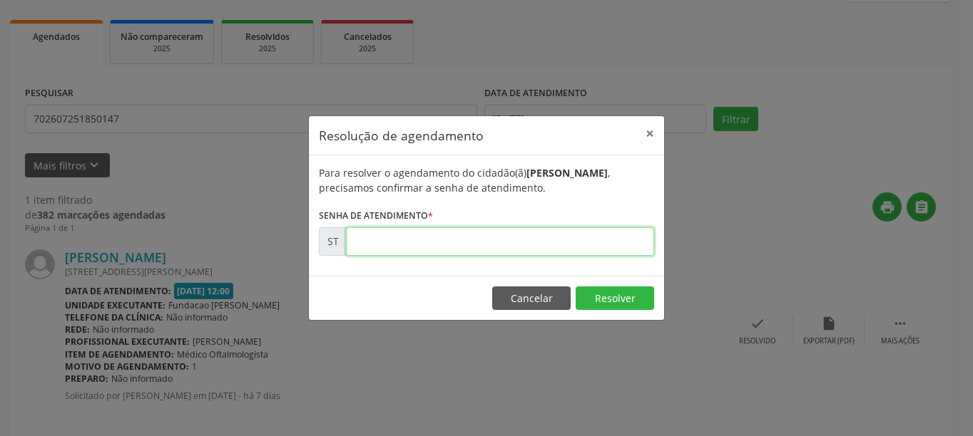
click at [462, 246] on input "text" at bounding box center [500, 241] width 308 height 29
type input "00027766"
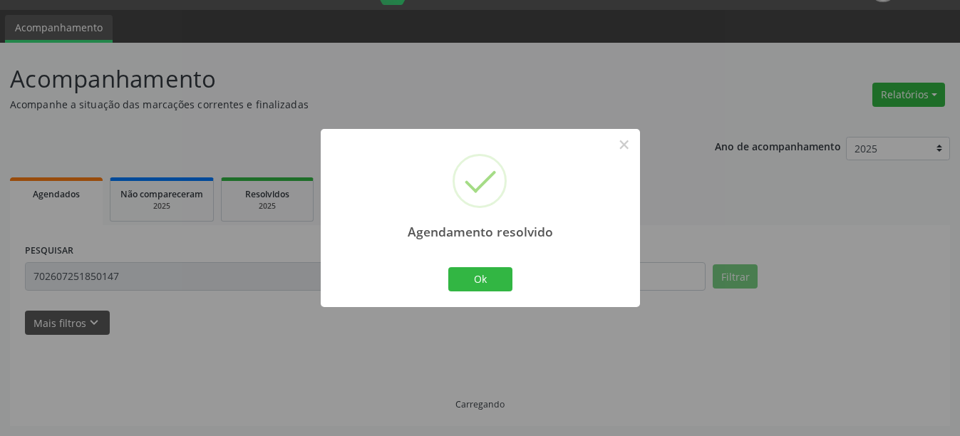
scroll to position [4, 0]
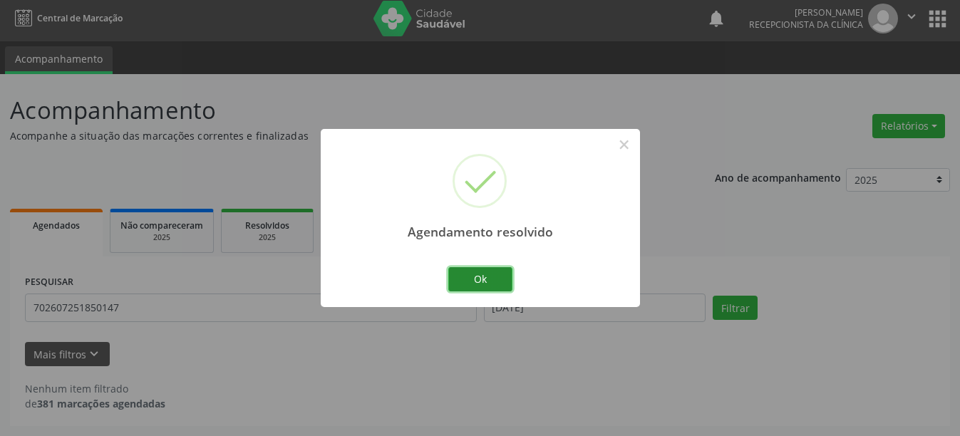
click at [458, 275] on button "Ok" at bounding box center [480, 279] width 64 height 24
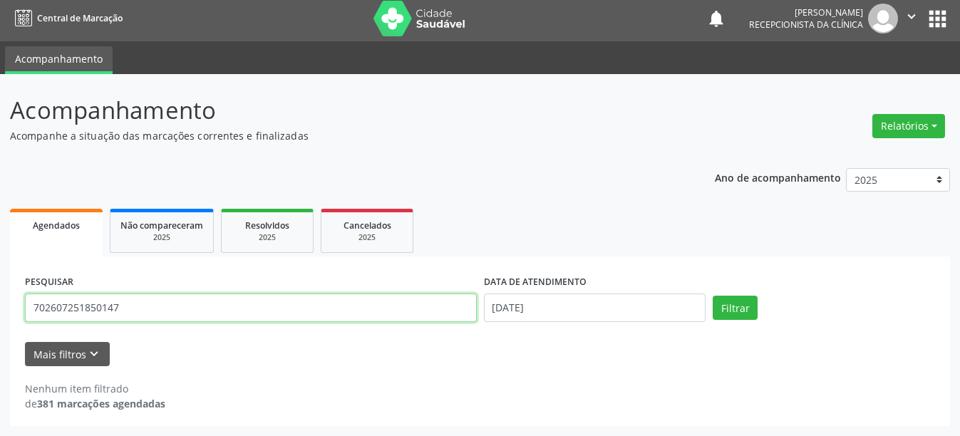
click at [282, 309] on input "702607251850147" at bounding box center [251, 308] width 452 height 29
type input "707000859958231"
click at [713, 296] on button "Filtrar" at bounding box center [735, 308] width 45 height 24
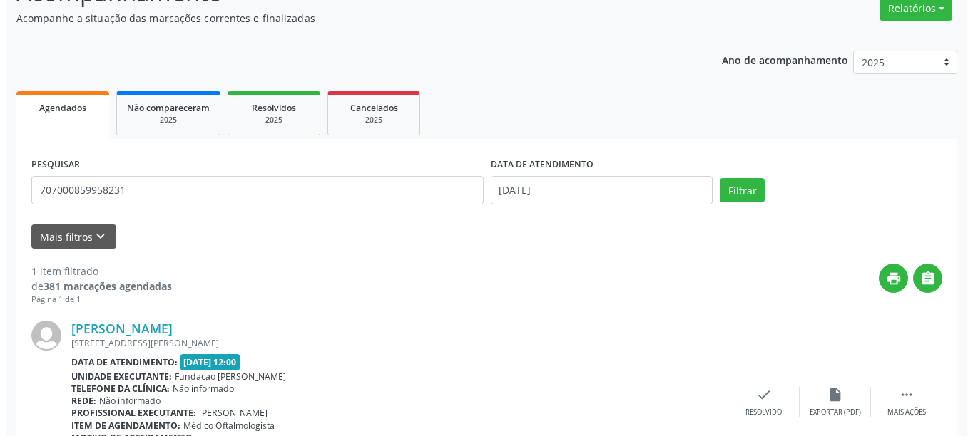
scroll to position [209, 0]
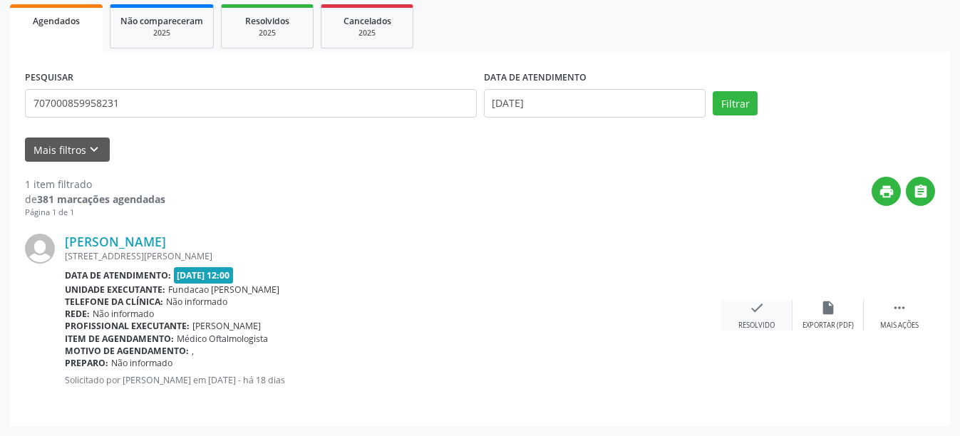
click at [761, 302] on icon "check" at bounding box center [757, 308] width 16 height 16
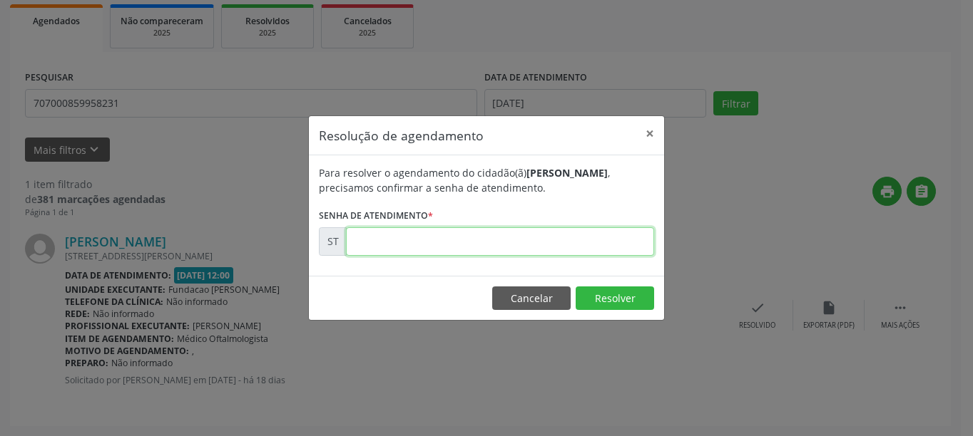
click at [446, 233] on input "text" at bounding box center [500, 241] width 308 height 29
type input "00024053"
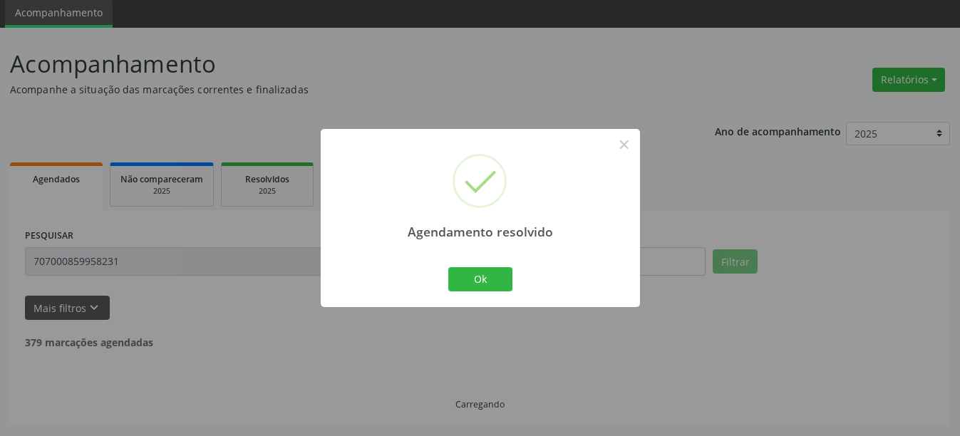
scroll to position [4, 0]
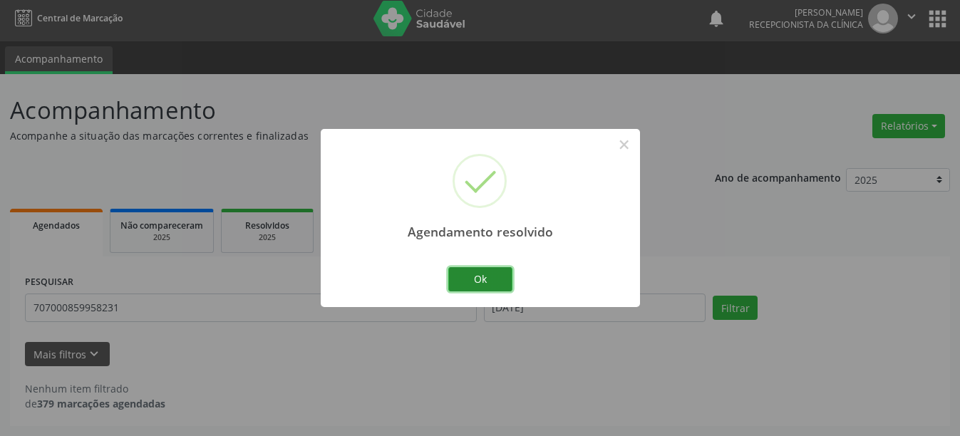
click at [497, 285] on button "Ok" at bounding box center [480, 279] width 64 height 24
